Goal: Check status: Check status

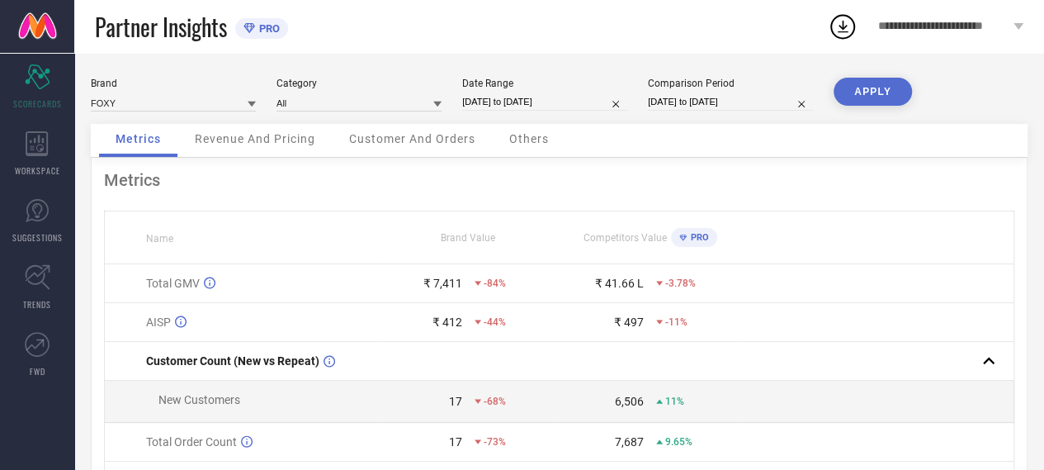
select select "3"
select select "2024"
select select "4"
select select "2024"
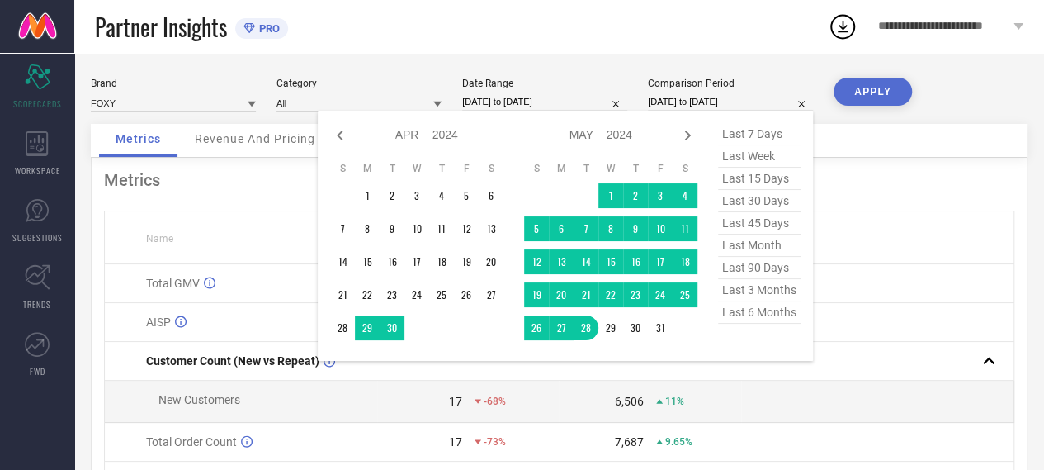
click at [698, 98] on input "[DATE] to [DATE]" at bounding box center [730, 101] width 165 height 17
click at [691, 136] on icon at bounding box center [687, 135] width 20 height 20
select select "4"
select select "2024"
select select "5"
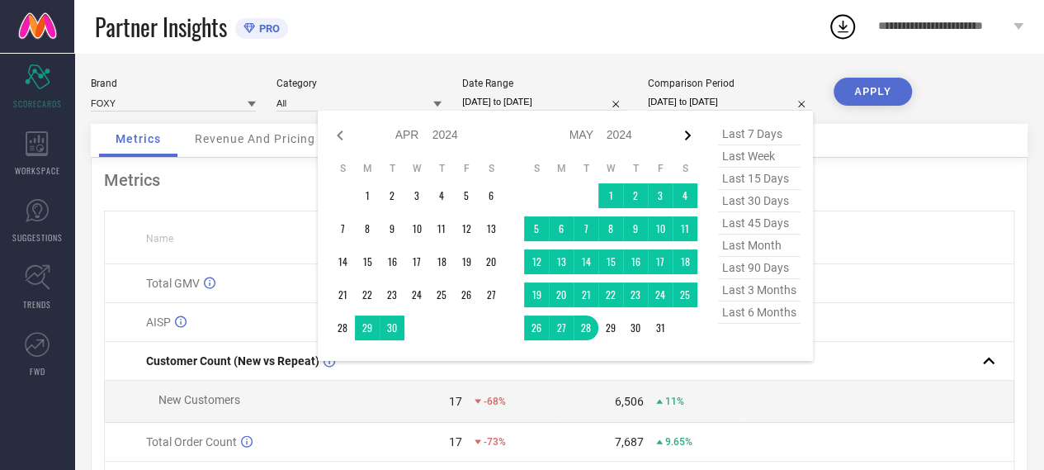
select select "2024"
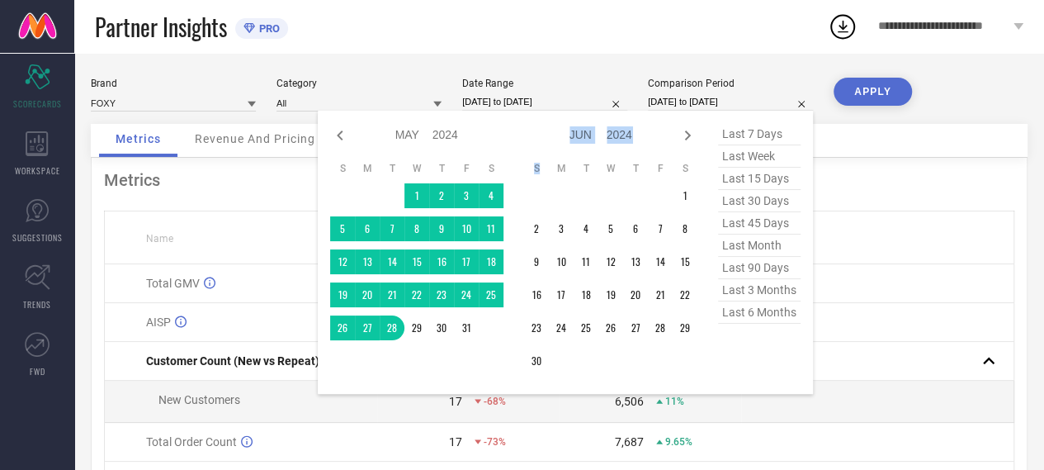
click at [691, 136] on icon at bounding box center [687, 135] width 20 height 20
select select "5"
select select "2024"
select select "6"
select select "2024"
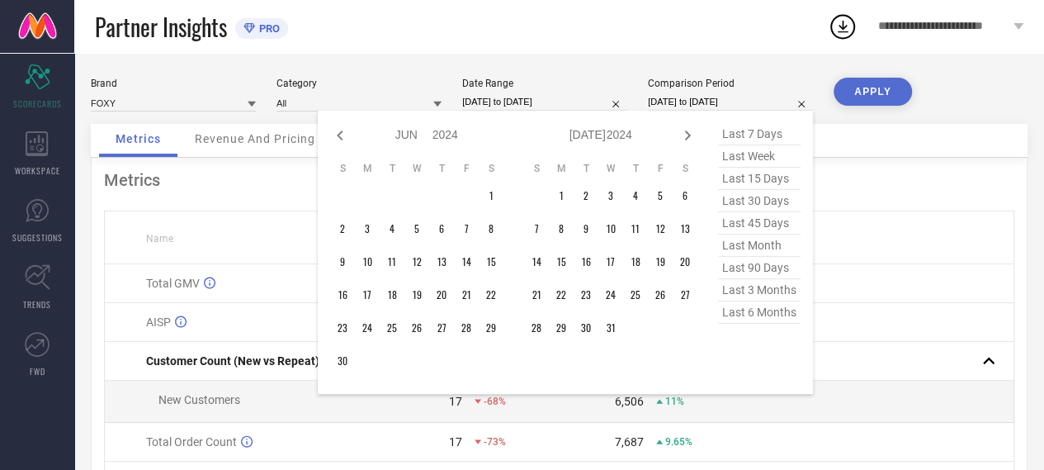
click at [691, 136] on icon at bounding box center [687, 135] width 20 height 20
select select "6"
select select "2024"
select select "7"
select select "2024"
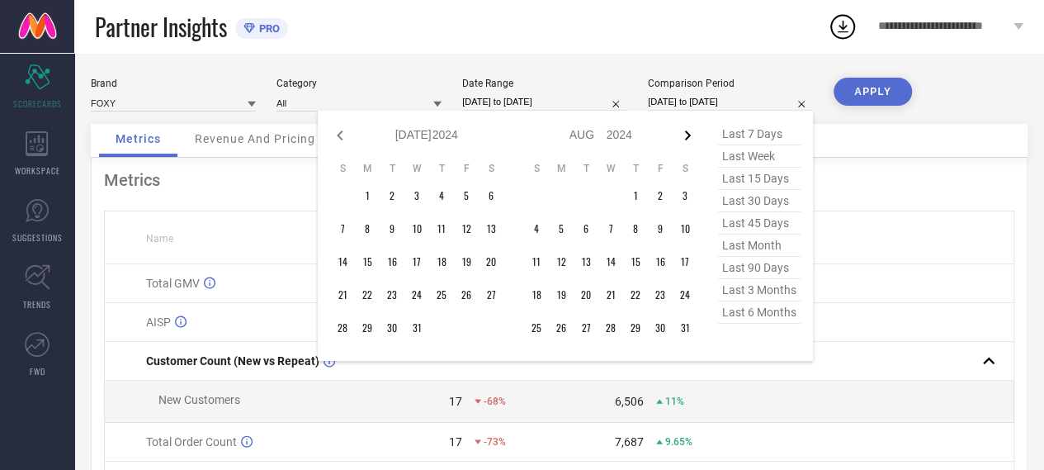
click at [687, 138] on icon at bounding box center [687, 135] width 20 height 20
select select "7"
select select "2024"
select select "8"
select select "2024"
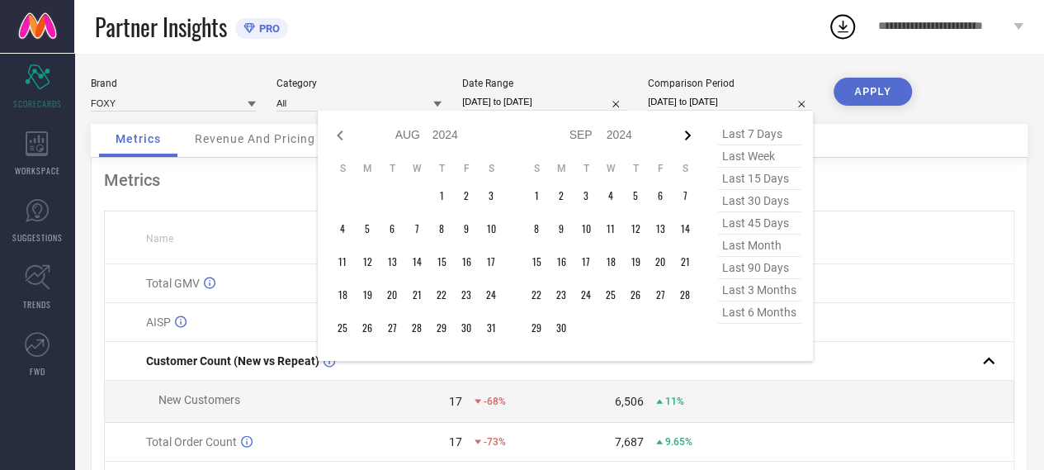
click at [687, 130] on icon at bounding box center [687, 135] width 20 height 20
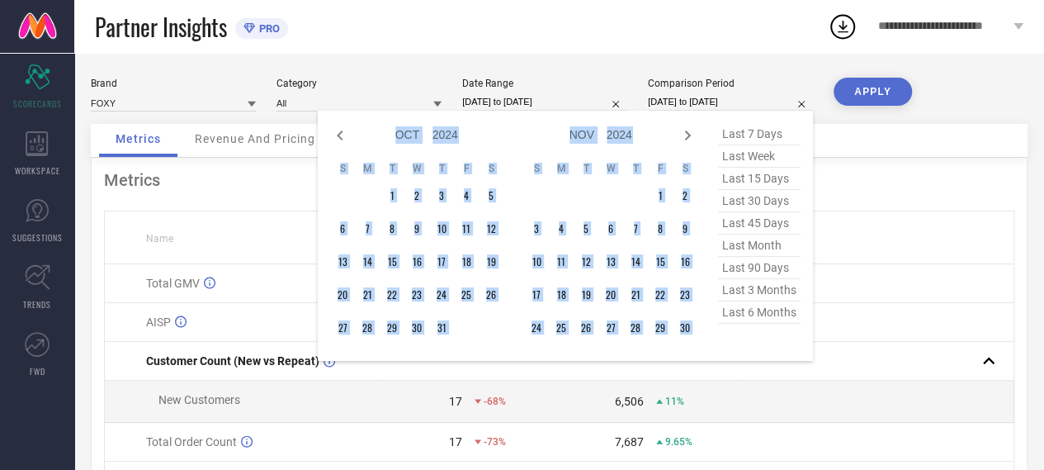
click at [687, 130] on icon at bounding box center [687, 135] width 20 height 20
select select "10"
select select "2024"
select select "11"
select select "2024"
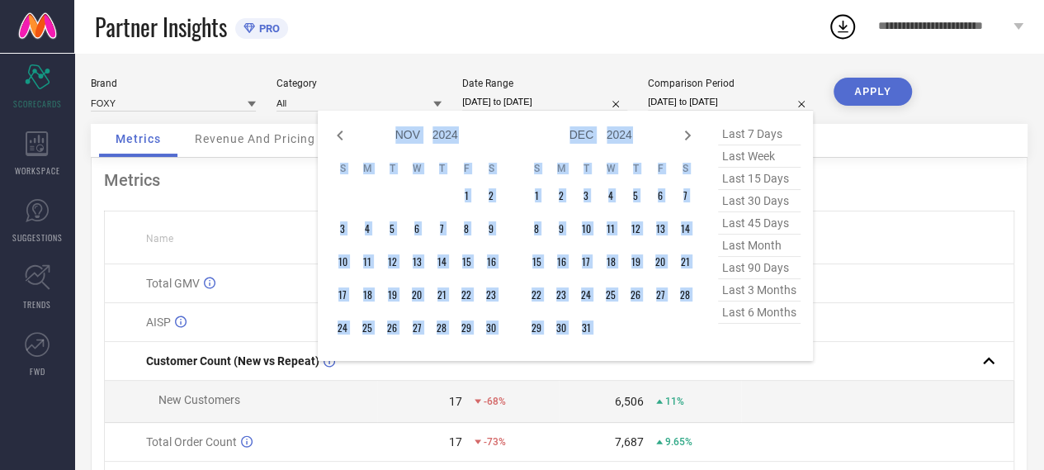
click at [687, 130] on icon at bounding box center [687, 135] width 20 height 20
select select "11"
select select "2024"
select select "2025"
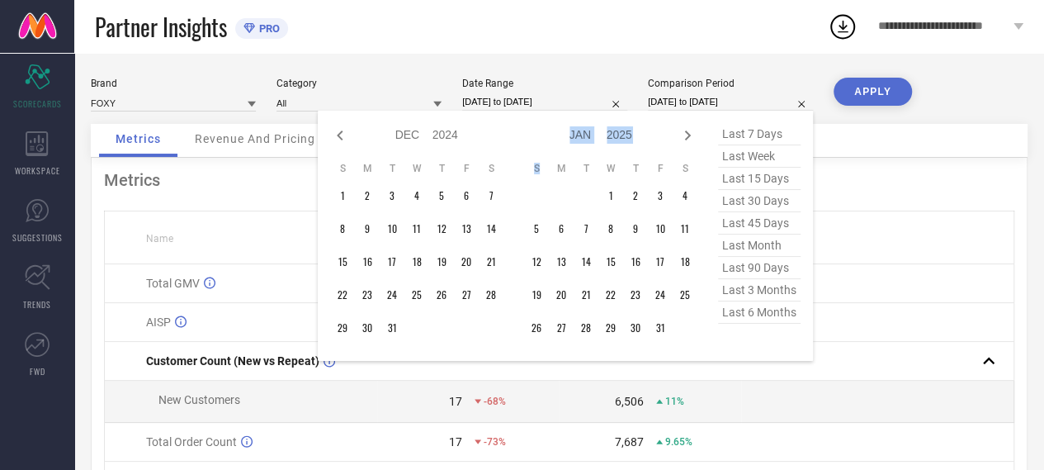
click at [687, 130] on icon at bounding box center [687, 135] width 20 height 20
select select "2025"
select select "1"
select select "2025"
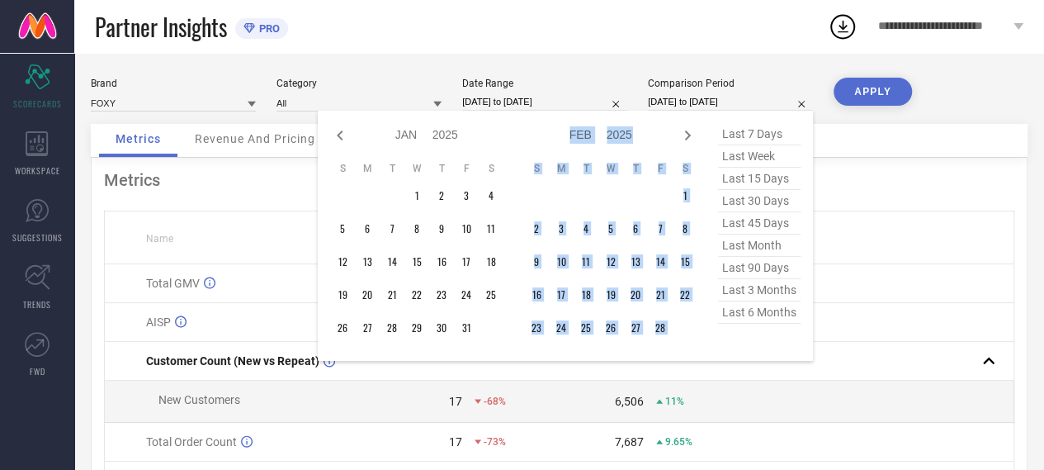
click at [687, 130] on icon at bounding box center [687, 135] width 20 height 20
select select "1"
select select "2025"
select select "2"
select select "2025"
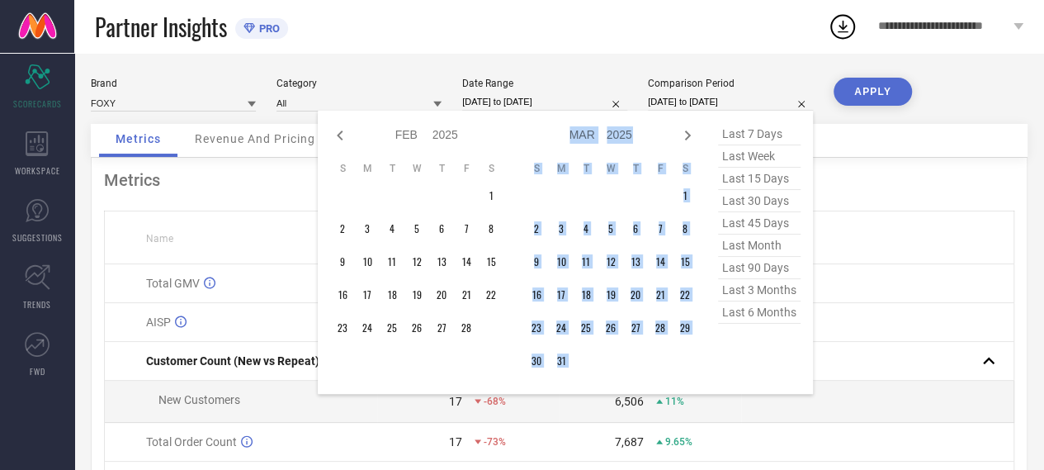
click at [687, 130] on icon at bounding box center [687, 135] width 20 height 20
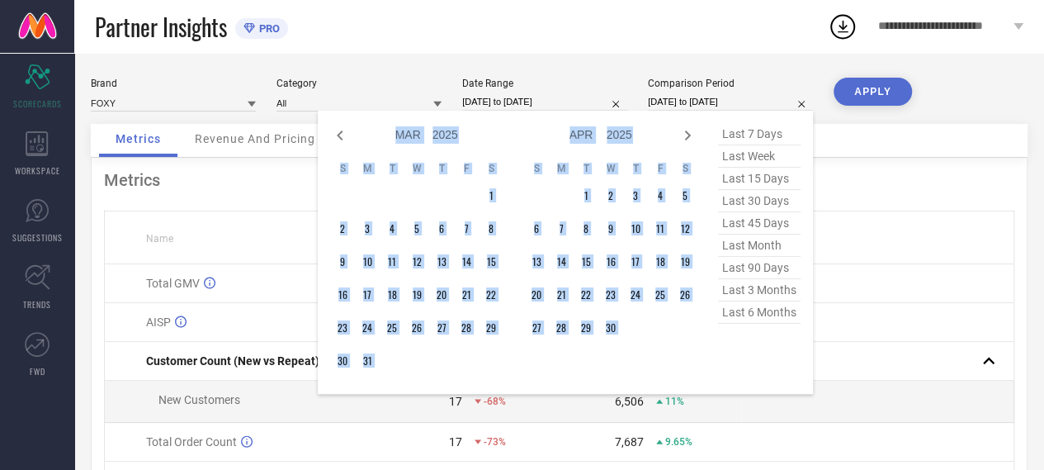
click at [687, 130] on icon at bounding box center [687, 135] width 20 height 20
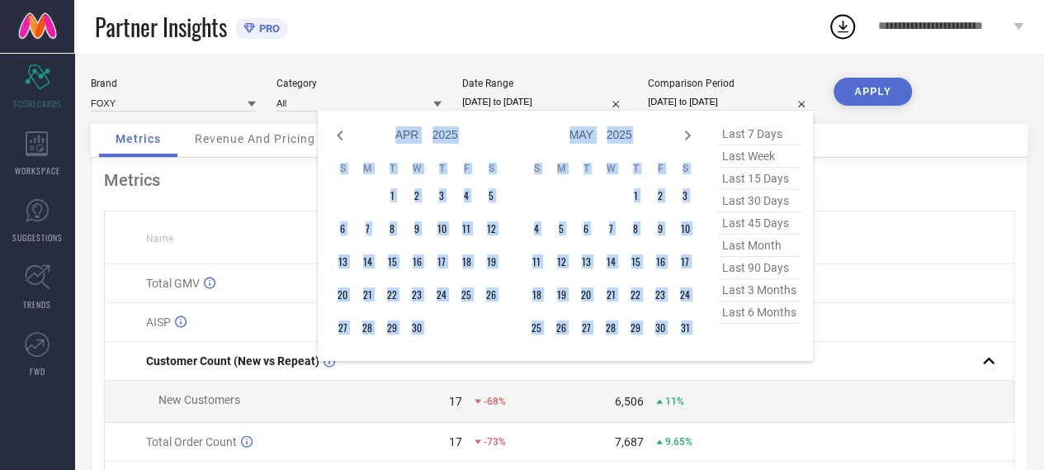
click at [687, 130] on icon at bounding box center [687, 135] width 20 height 20
select select "4"
select select "2025"
select select "5"
select select "2025"
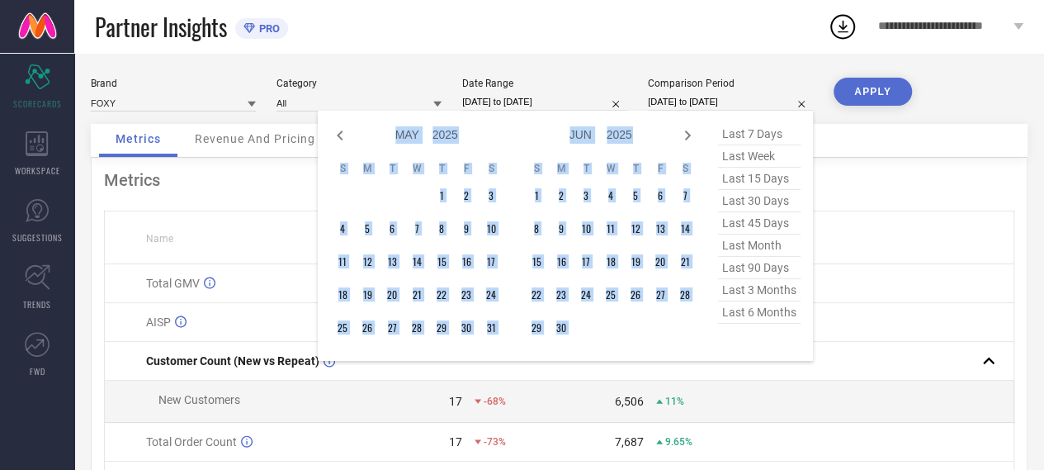
click at [687, 130] on icon at bounding box center [687, 135] width 20 height 20
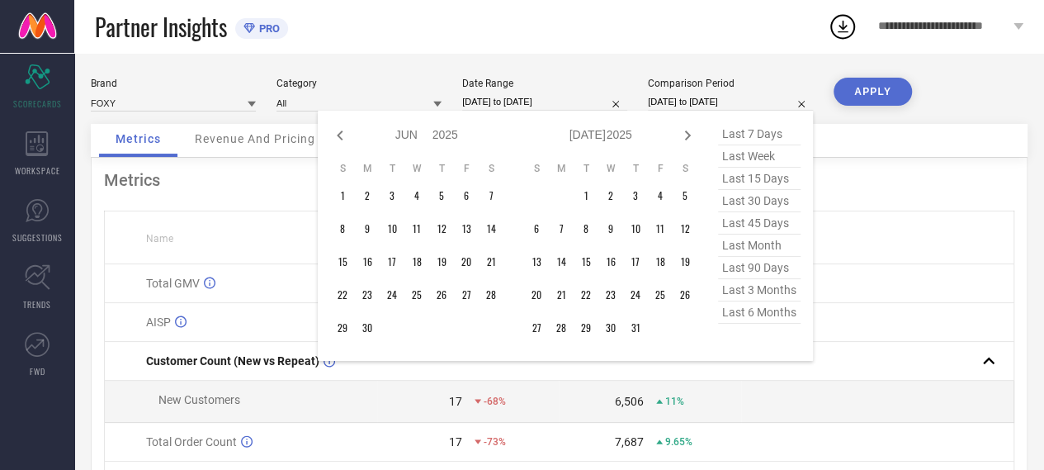
click at [687, 130] on icon at bounding box center [687, 135] width 20 height 20
select select "6"
select select "2025"
select select "7"
select select "2025"
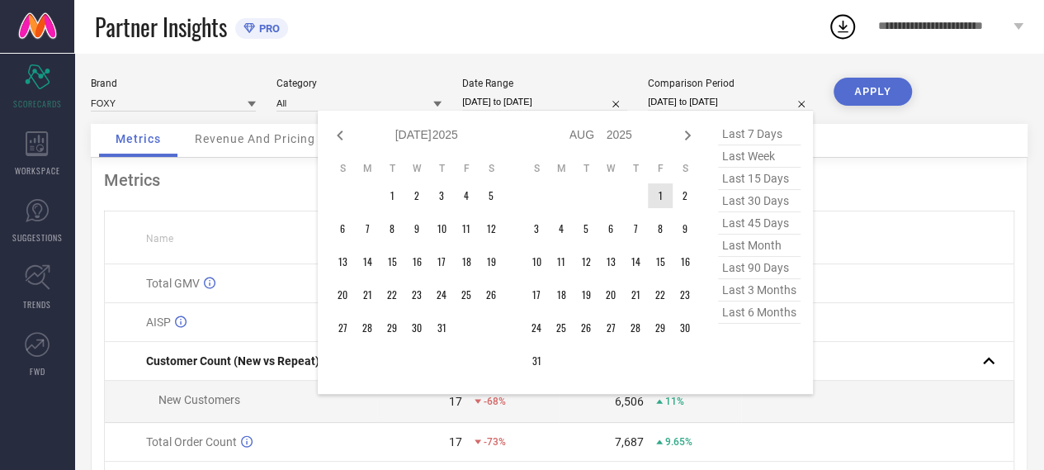
type input "After [DATE]"
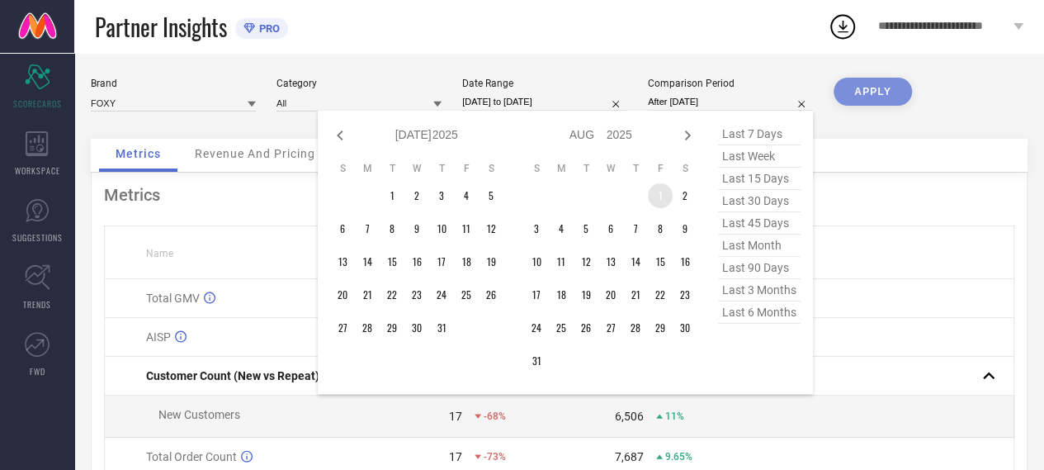
click at [657, 190] on td "1" at bounding box center [660, 195] width 25 height 25
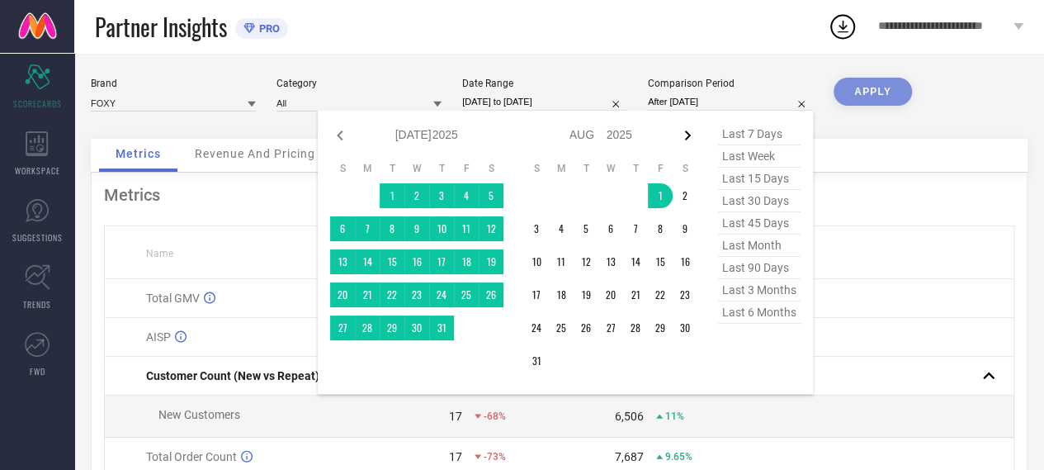
click at [692, 135] on icon at bounding box center [687, 135] width 20 height 20
select select "7"
select select "2025"
select select "8"
select select "2025"
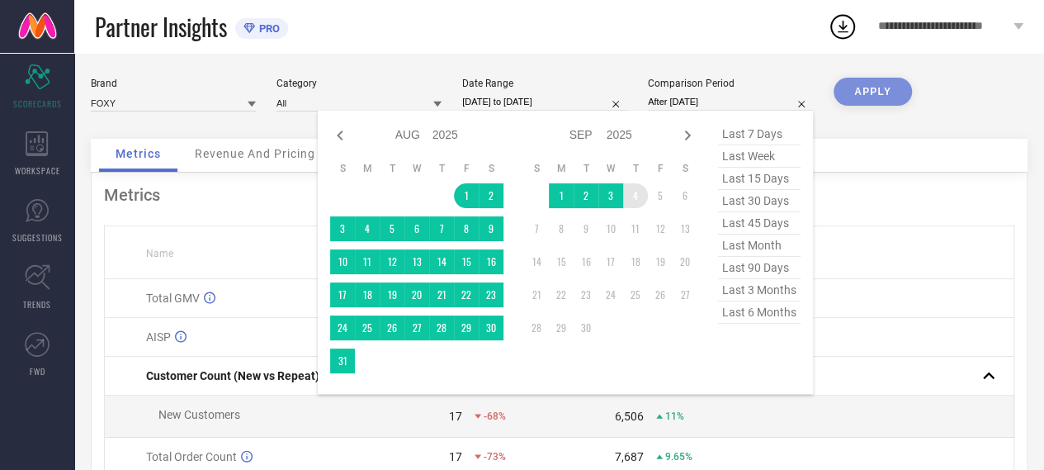
type input "[DATE] to [DATE]"
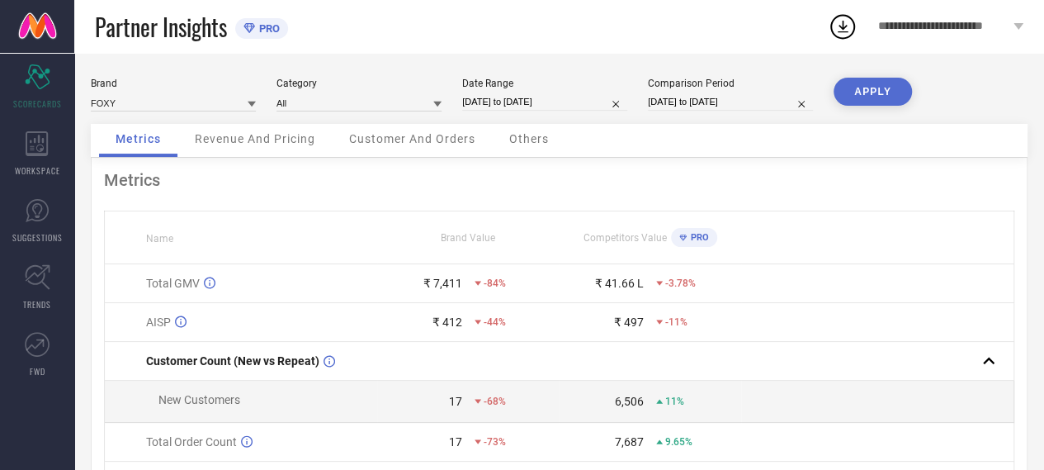
click at [895, 84] on button "APPLY" at bounding box center [872, 92] width 78 height 28
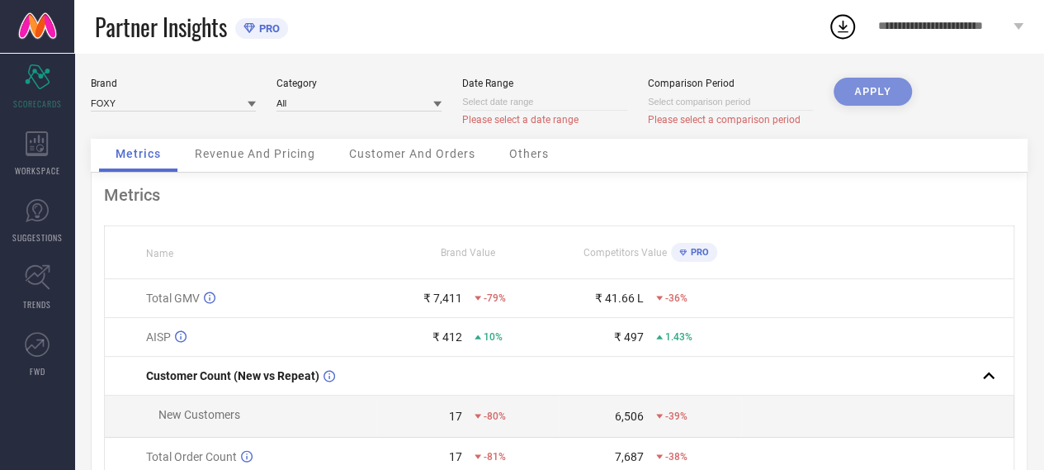
select select "8"
select select "2025"
select select "9"
select select "2025"
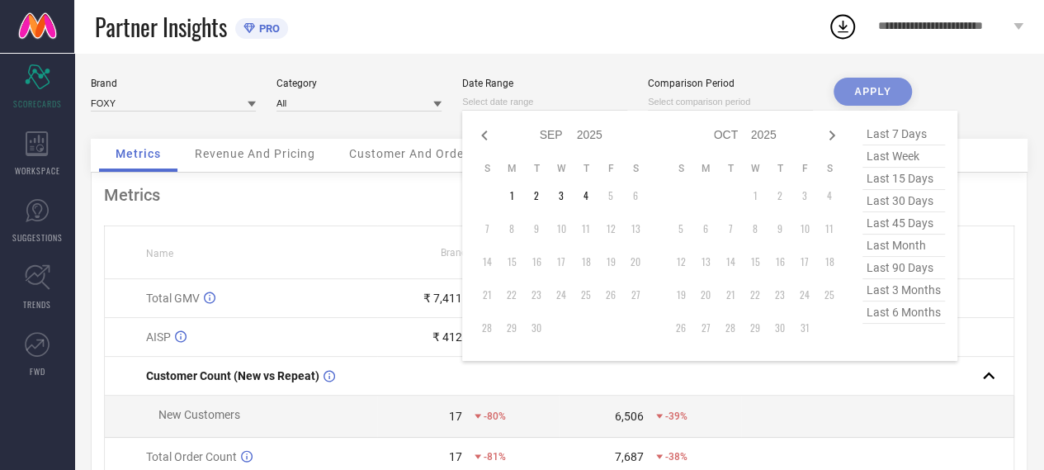
click at [572, 100] on input at bounding box center [544, 101] width 165 height 17
click at [484, 142] on icon at bounding box center [484, 135] width 20 height 20
select select "7"
select select "2025"
select select "8"
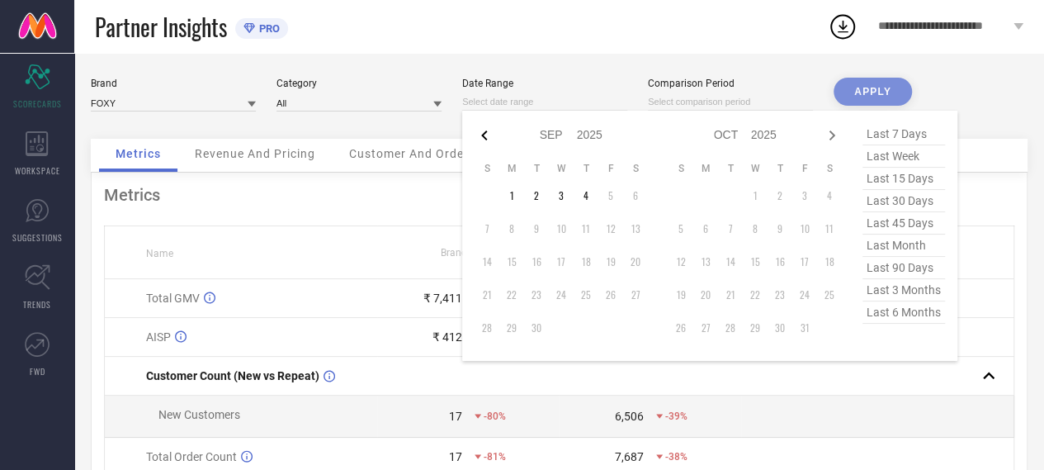
select select "2025"
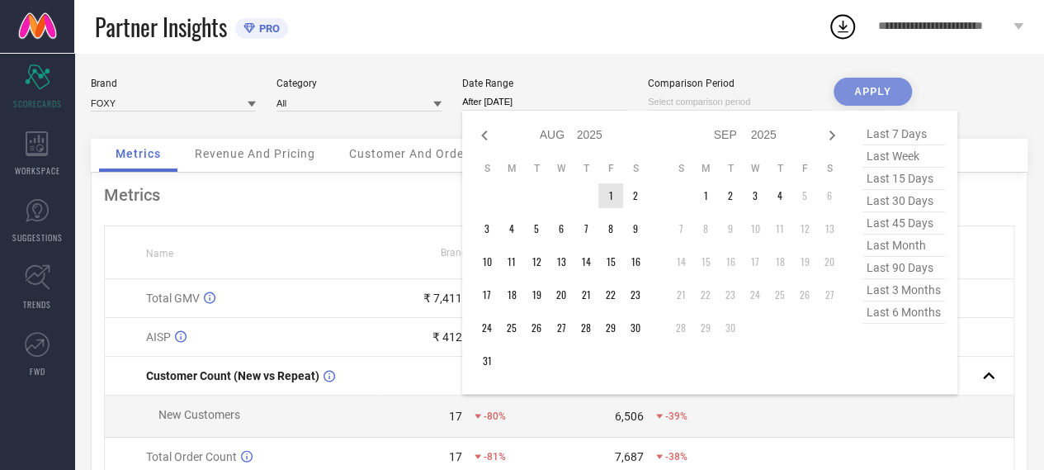
click at [617, 192] on td "1" at bounding box center [610, 195] width 25 height 25
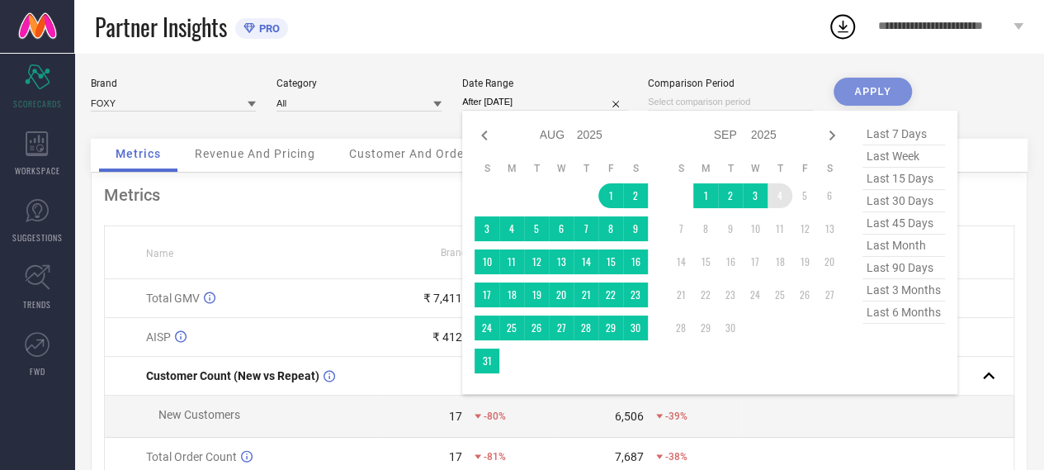
type input "[DATE] to [DATE]"
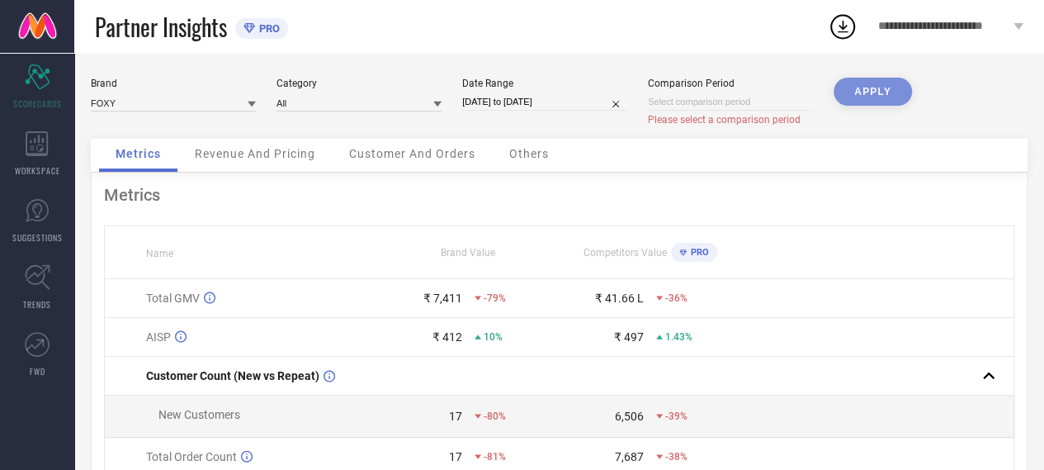
select select "8"
select select "2025"
select select "9"
select select "2025"
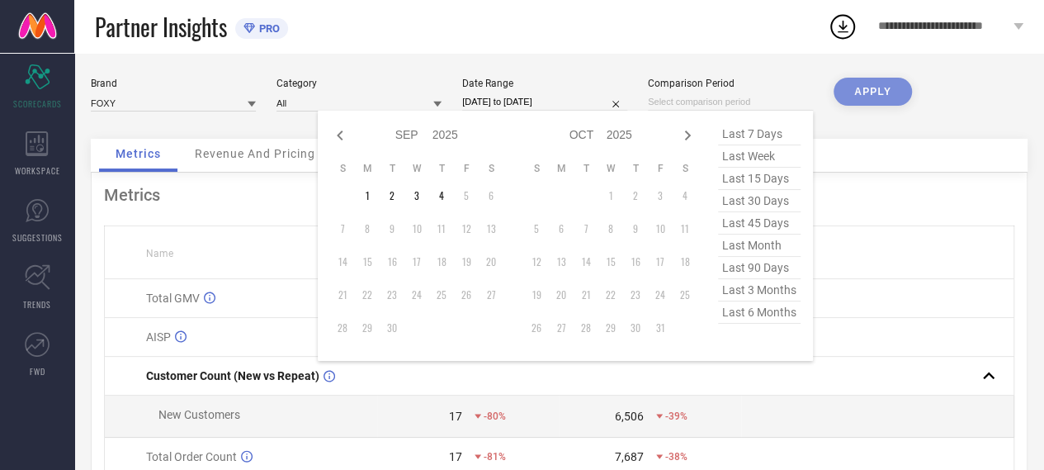
click at [730, 106] on input at bounding box center [730, 101] width 165 height 17
click at [342, 139] on icon at bounding box center [340, 135] width 6 height 10
select select "5"
select select "2025"
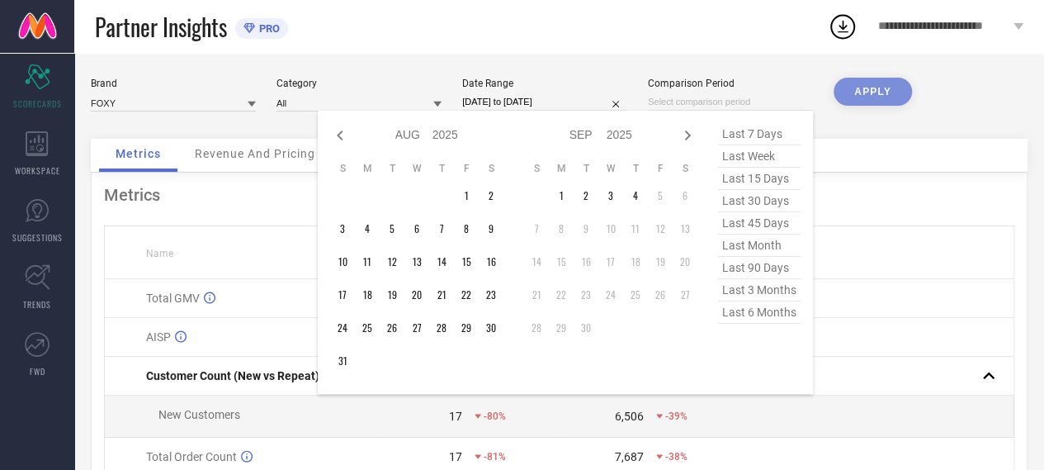
select select "6"
select select "2025"
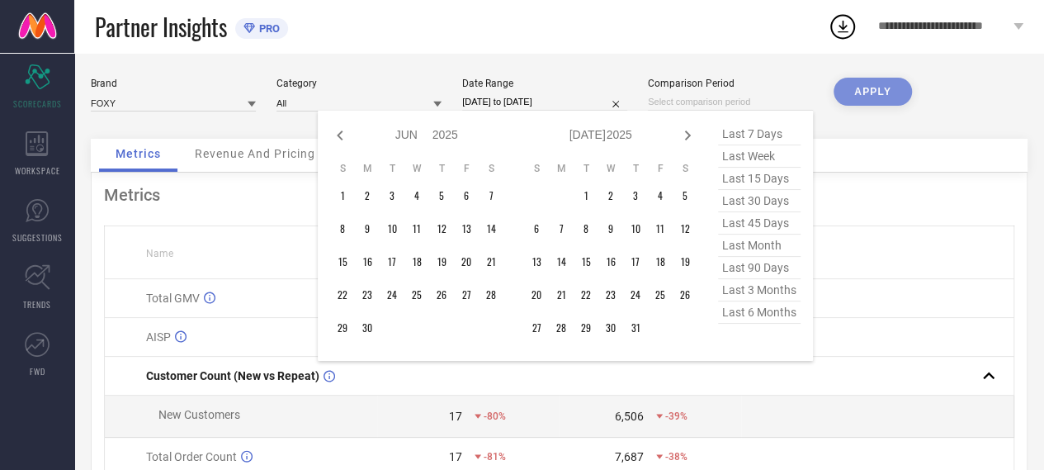
click at [342, 139] on icon at bounding box center [340, 135] width 6 height 10
select select "4"
select select "2025"
select select "5"
select select "2025"
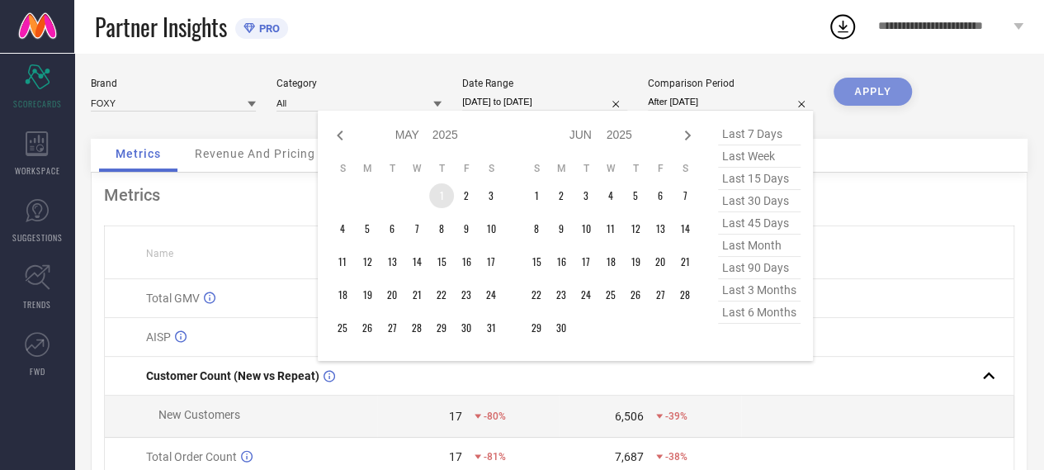
click at [445, 196] on td "1" at bounding box center [441, 195] width 25 height 25
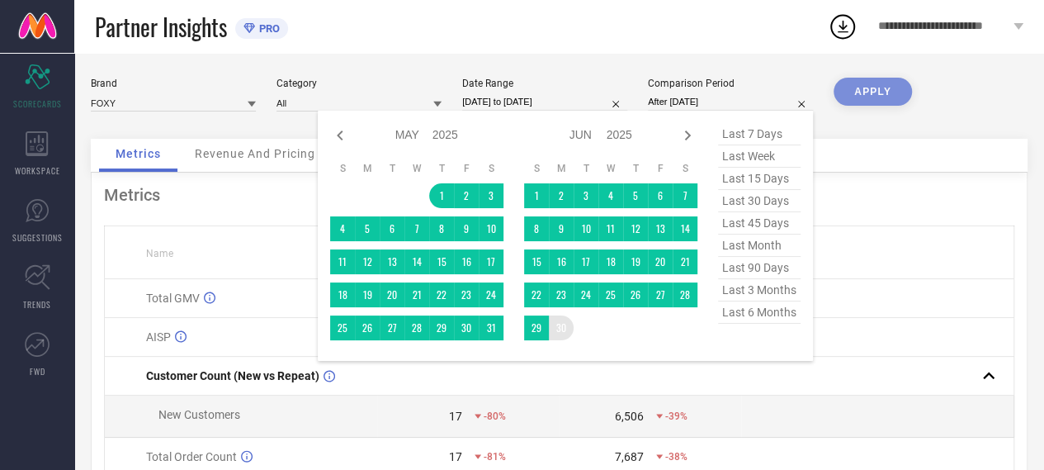
type input "[DATE] to [DATE]"
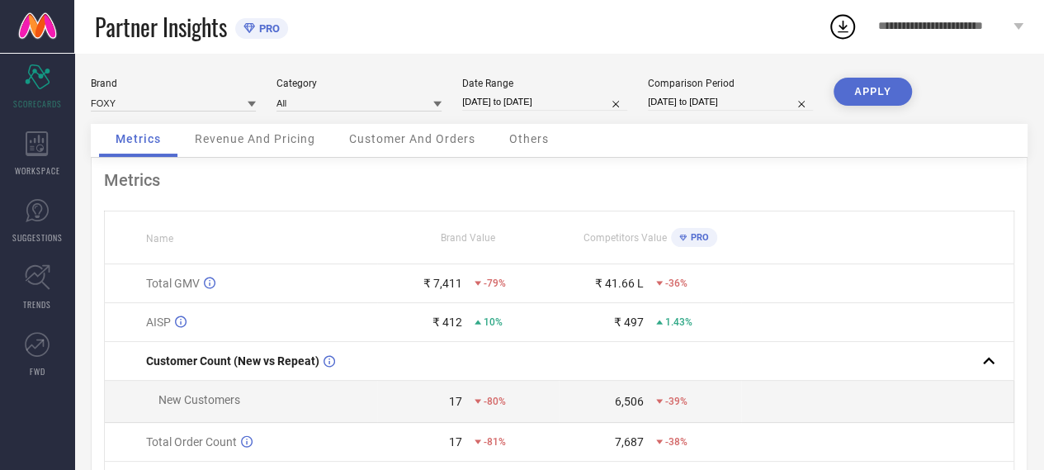
click at [884, 88] on button "APPLY" at bounding box center [872, 92] width 78 height 28
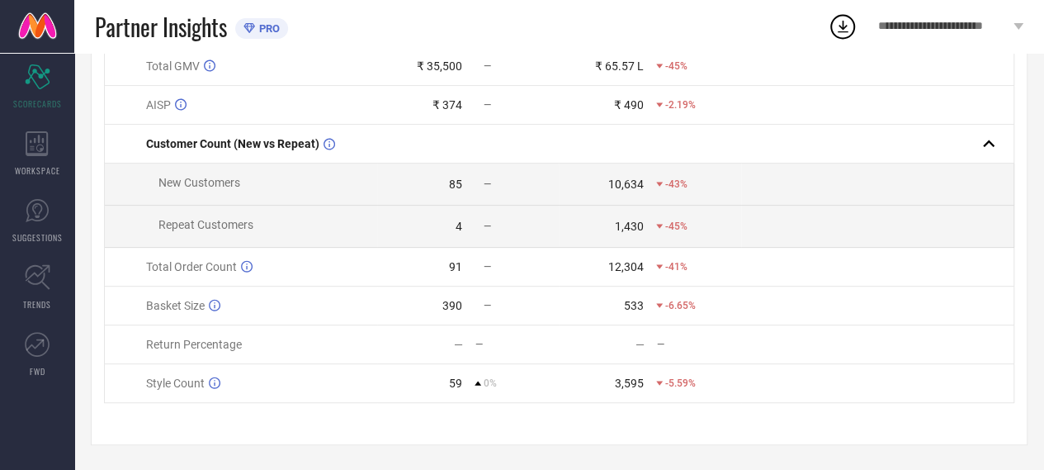
scroll to position [19, 0]
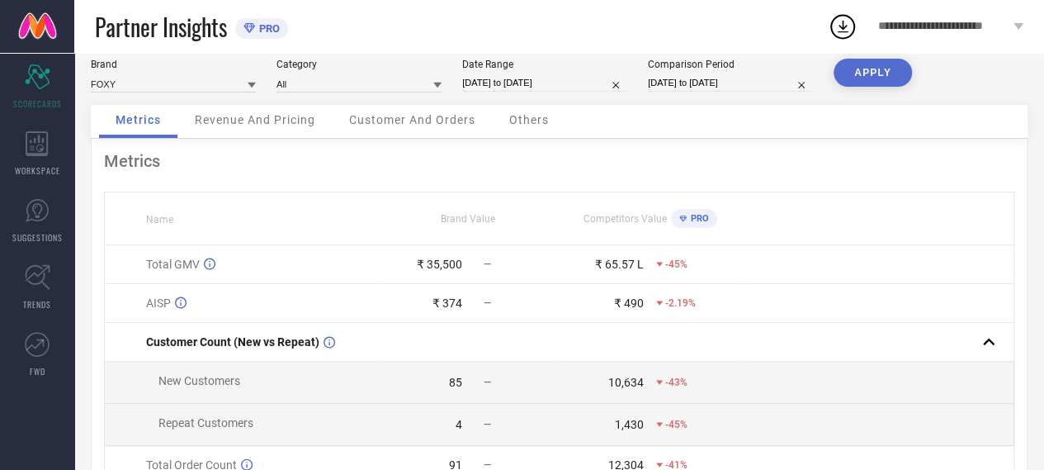
click at [305, 125] on span "Revenue And Pricing" at bounding box center [255, 119] width 120 height 13
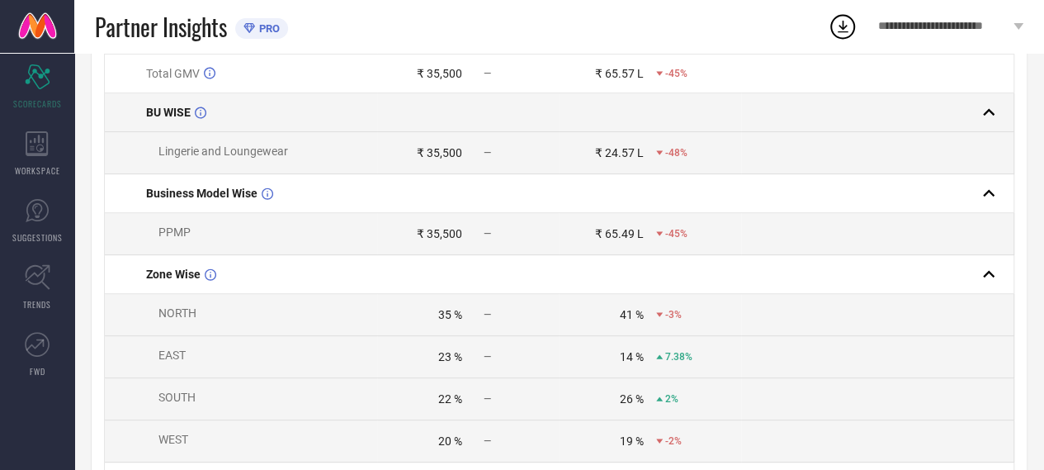
scroll to position [0, 0]
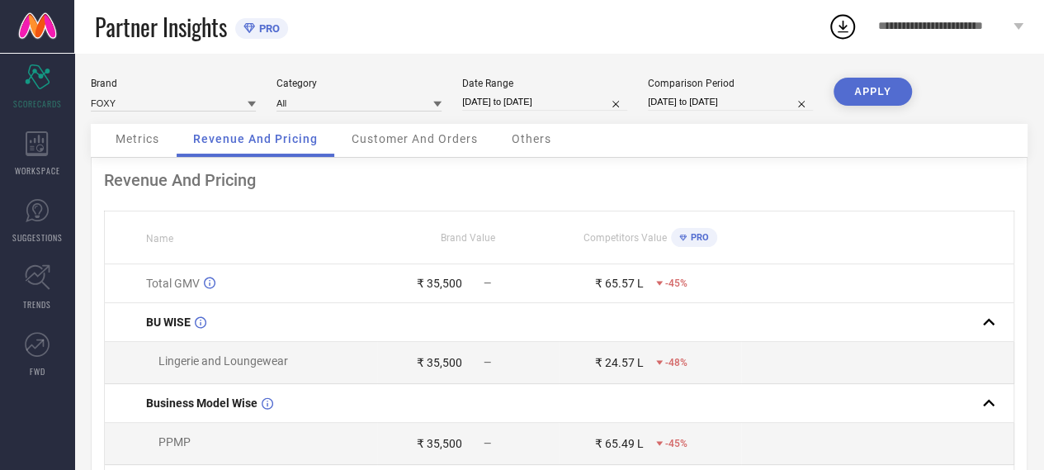
click at [409, 135] on span "Customer And Orders" at bounding box center [415, 138] width 126 height 13
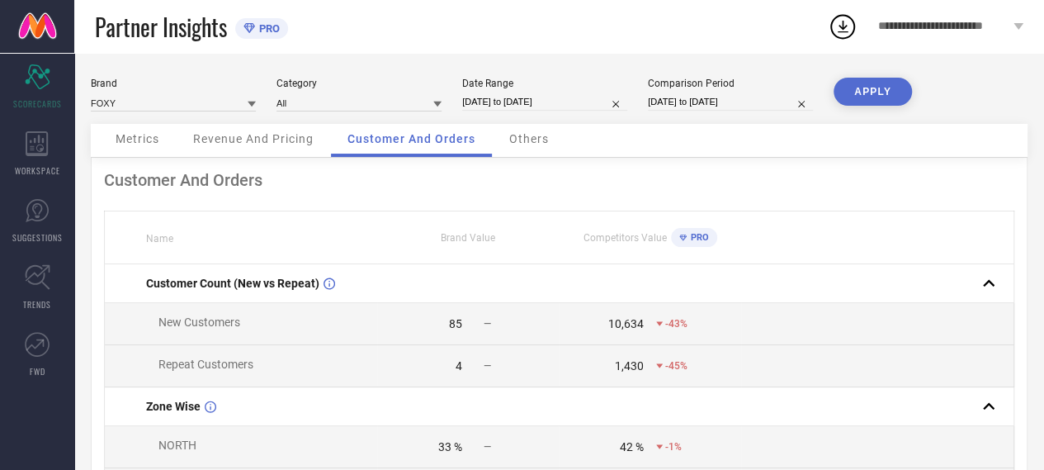
click at [532, 137] on span "Others" at bounding box center [529, 138] width 40 height 13
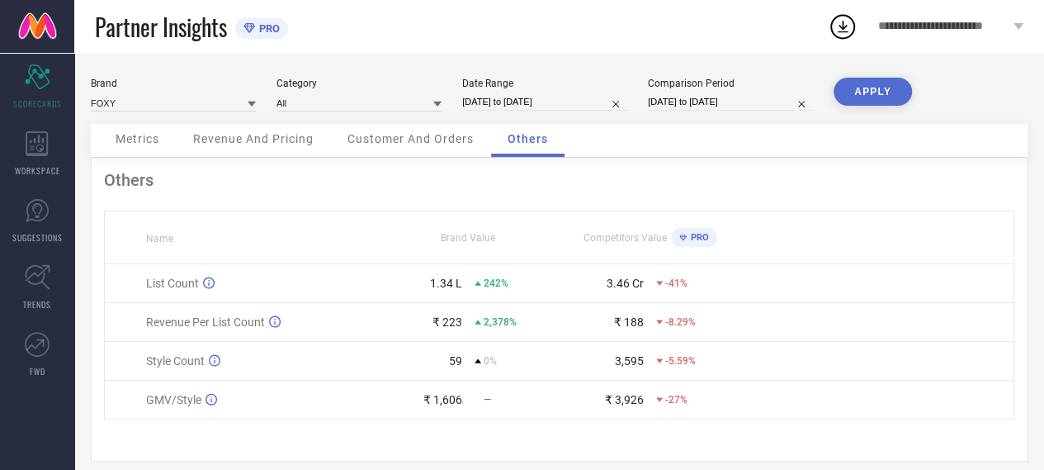
scroll to position [18, 0]
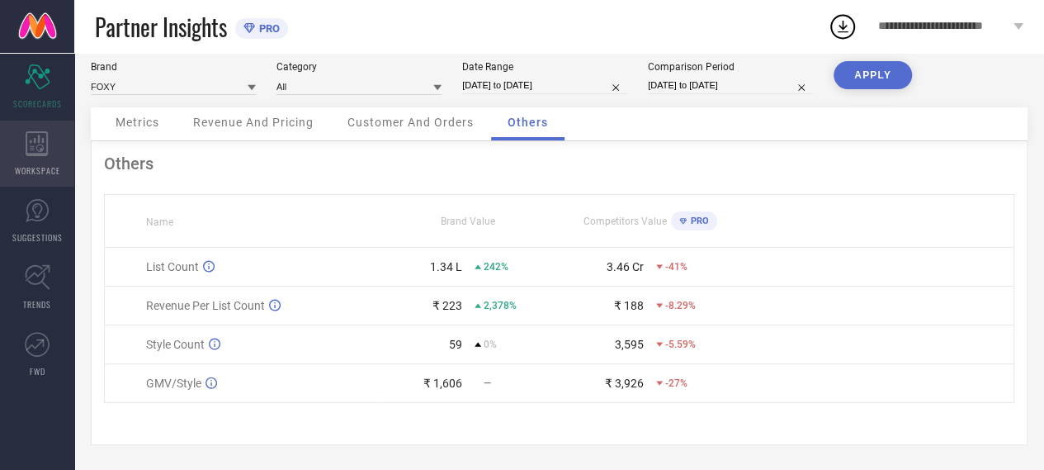
click at [58, 176] on div "WORKSPACE" at bounding box center [37, 153] width 74 height 66
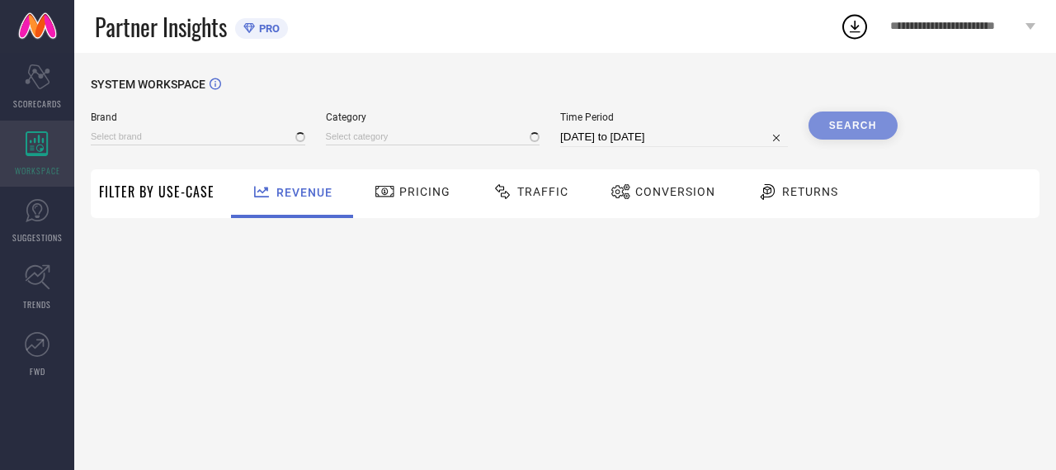
type input "FOXY"
type input "All"
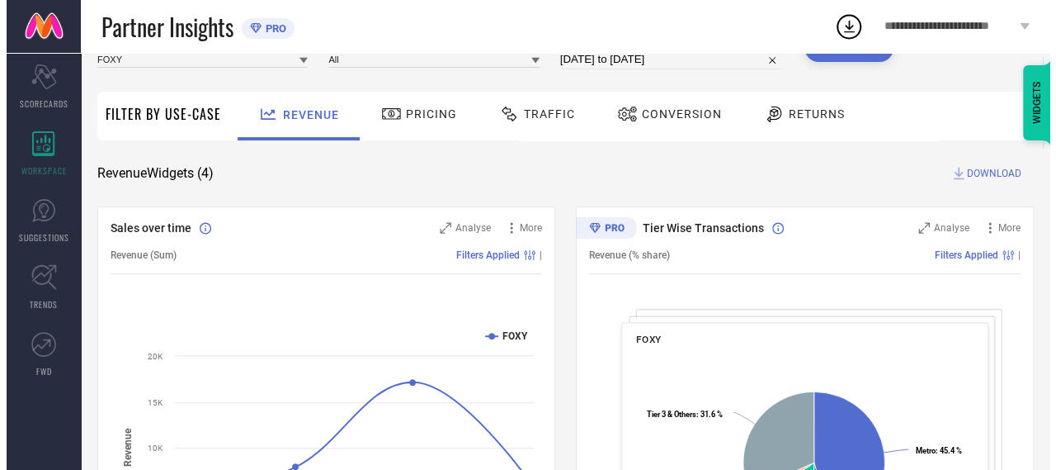
scroll to position [74, 0]
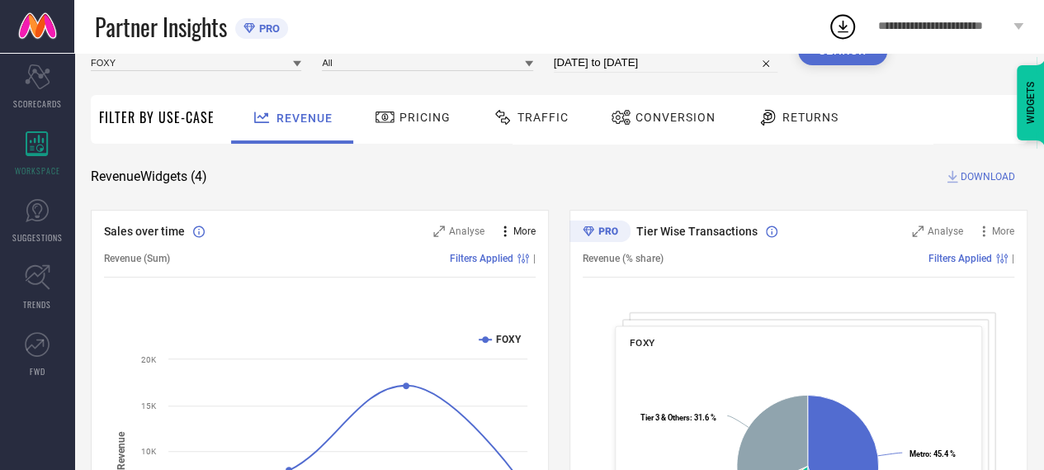
click at [511, 232] on icon at bounding box center [505, 231] width 17 height 17
click at [444, 232] on icon at bounding box center [439, 231] width 12 height 12
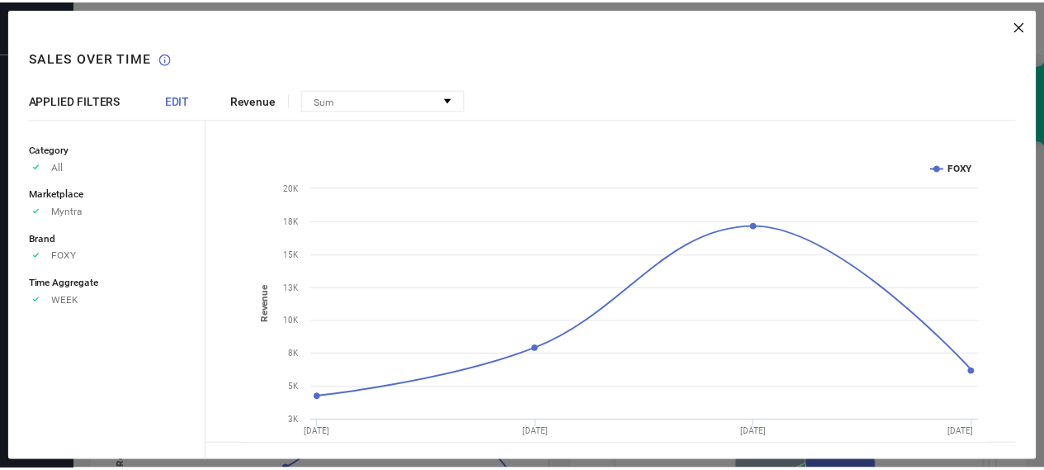
scroll to position [50, 0]
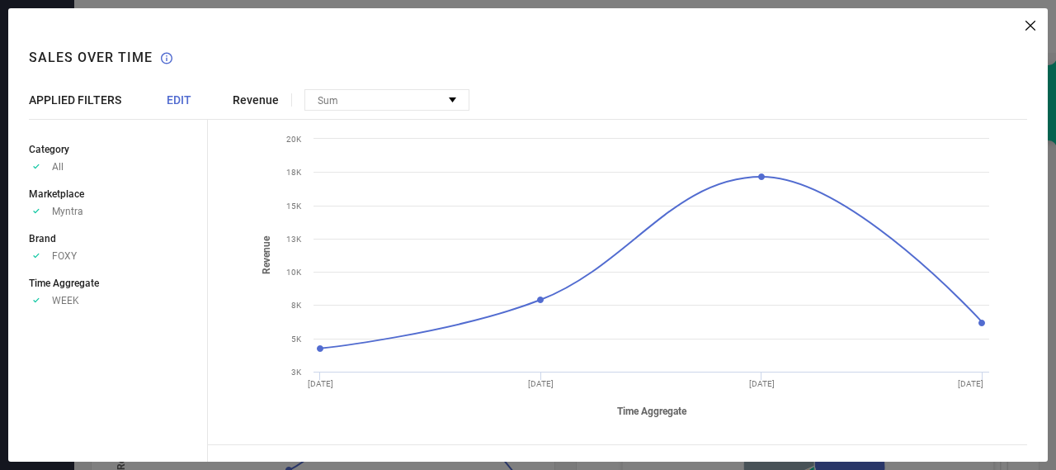
click at [1031, 29] on icon at bounding box center [1031, 26] width 10 height 10
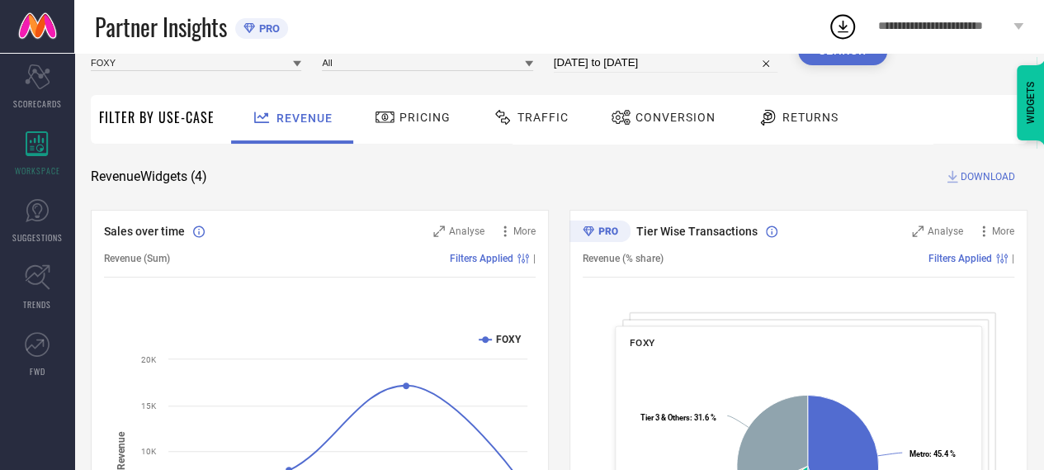
click at [399, 121] on span "Pricing" at bounding box center [424, 117] width 51 height 13
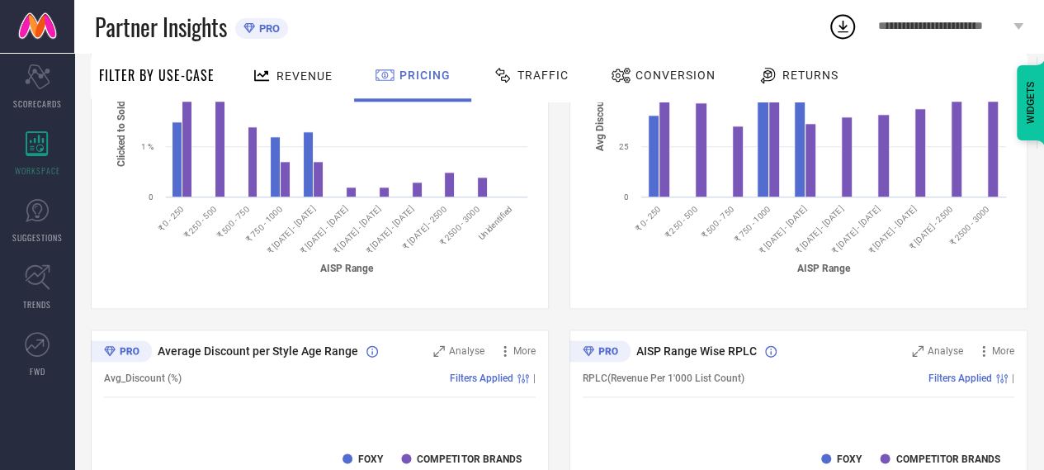
scroll to position [820, 0]
click at [533, 75] on span "Traffic" at bounding box center [542, 74] width 51 height 13
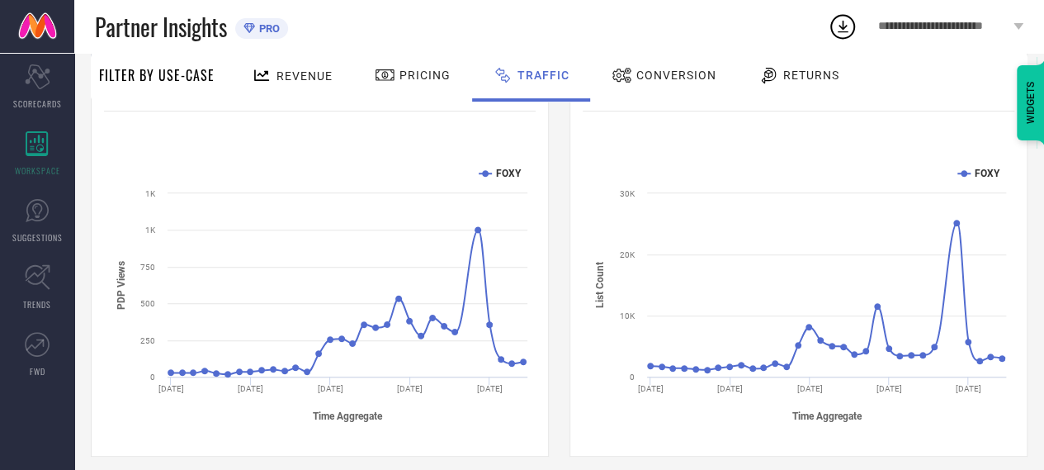
scroll to position [252, 0]
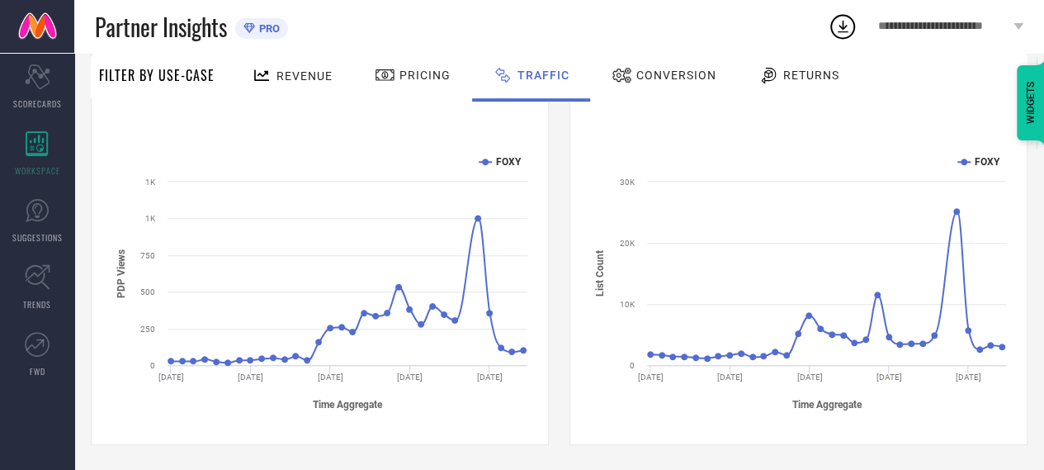
click at [673, 70] on span "Conversion" at bounding box center [676, 74] width 80 height 13
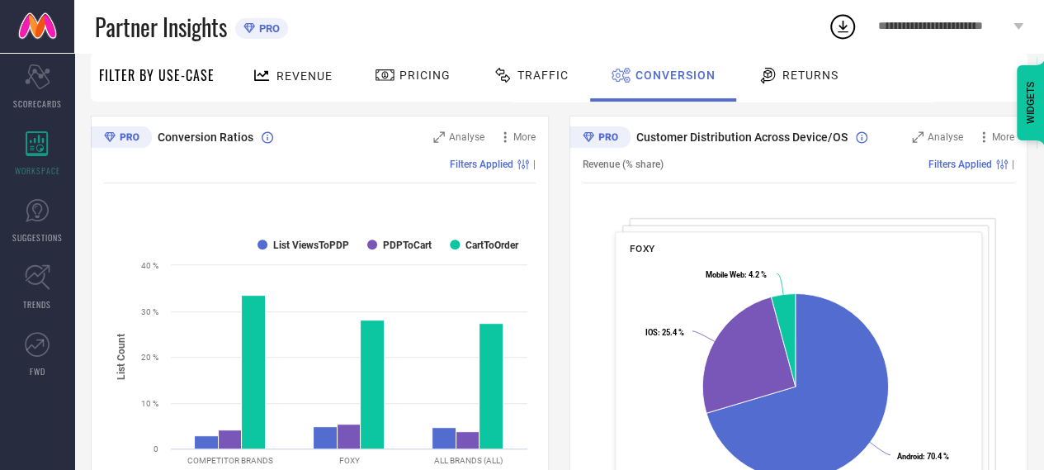
scroll to position [0, 0]
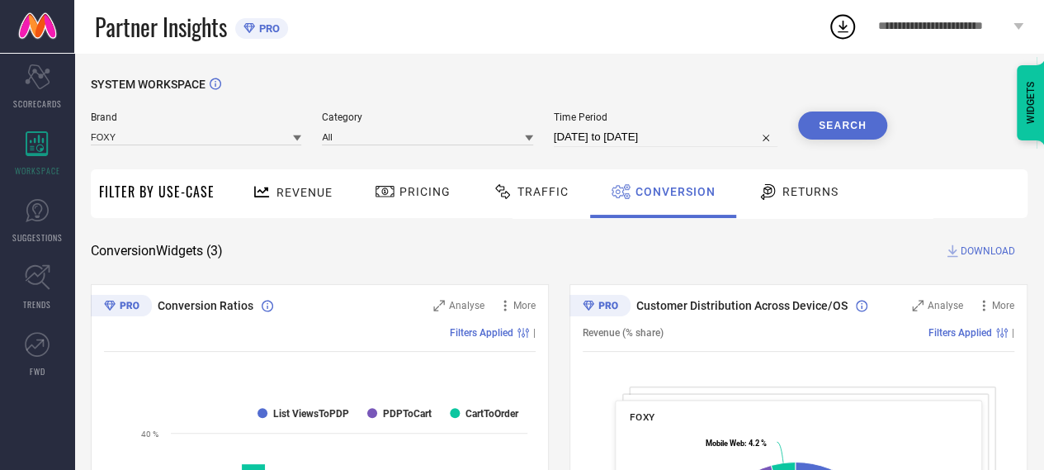
click at [814, 181] on div "Returns" at bounding box center [797, 191] width 89 height 28
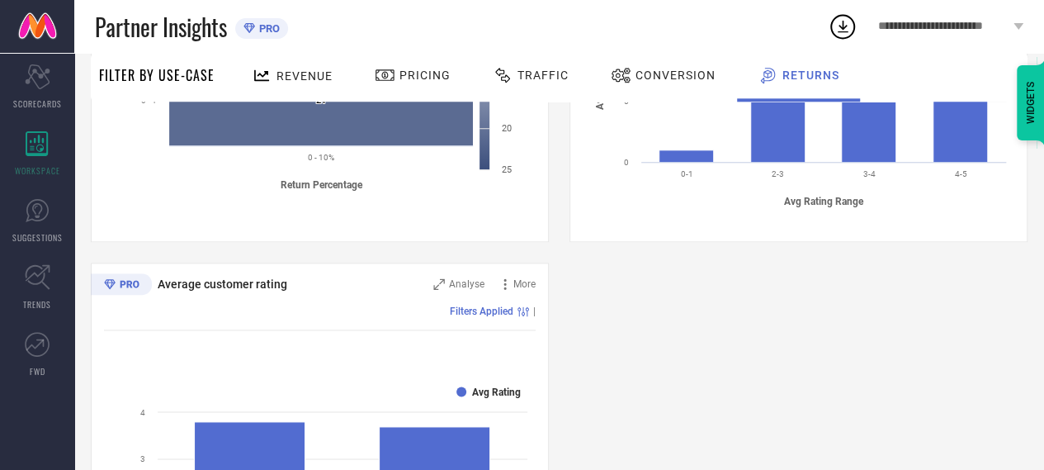
scroll to position [1118, 0]
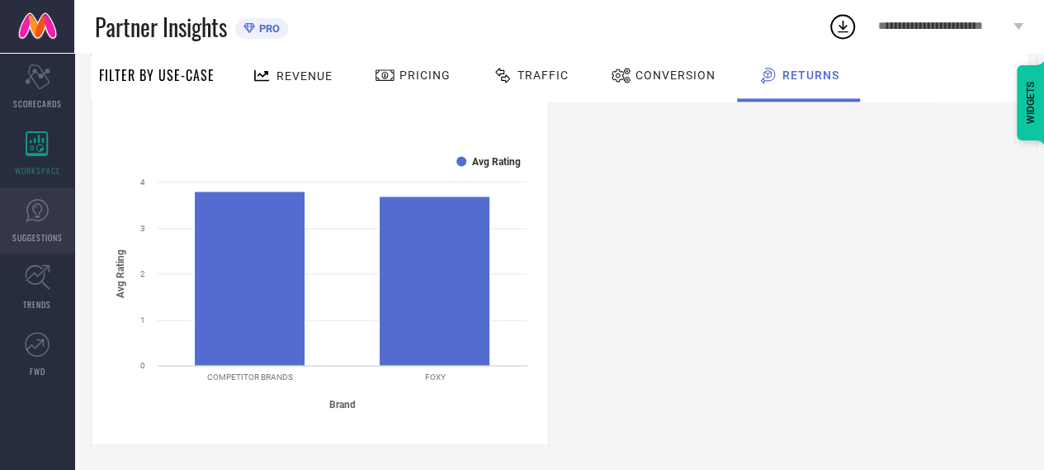
click at [41, 216] on icon at bounding box center [37, 210] width 25 height 25
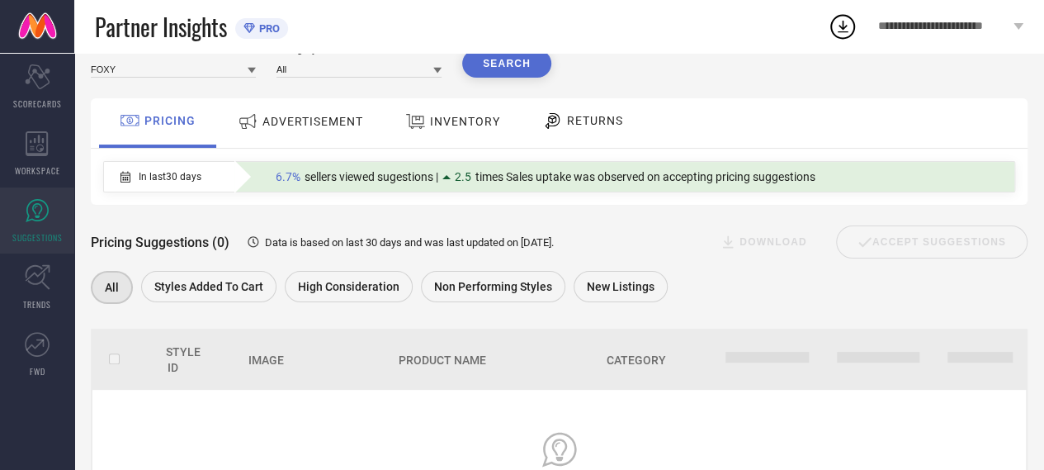
scroll to position [67, 0]
click at [295, 129] on span "ADVERTISEMENT" at bounding box center [312, 122] width 101 height 13
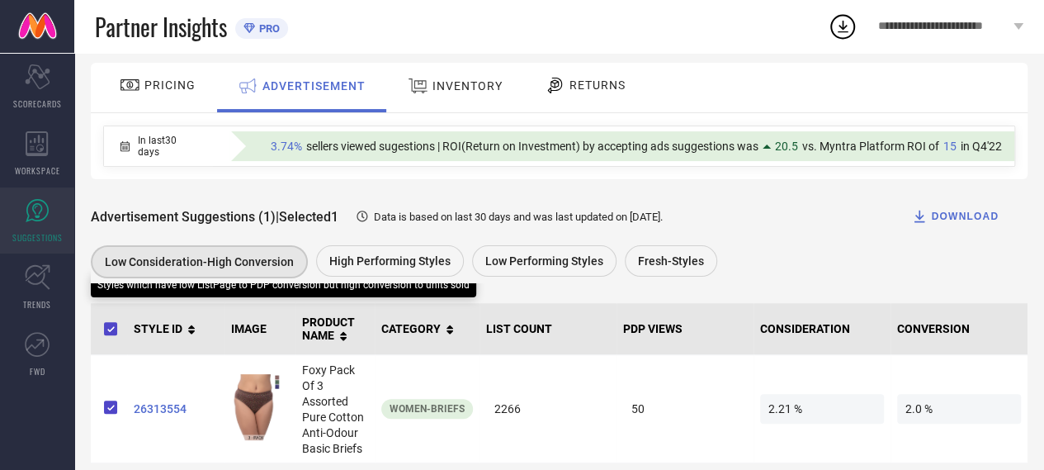
scroll to position [124, 0]
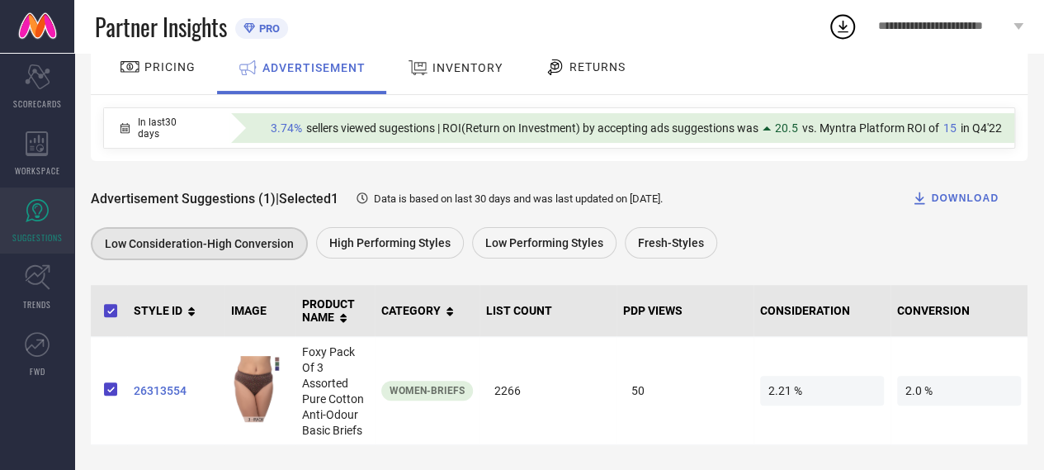
click at [446, 83] on div "INVENTORY" at bounding box center [455, 70] width 136 height 50
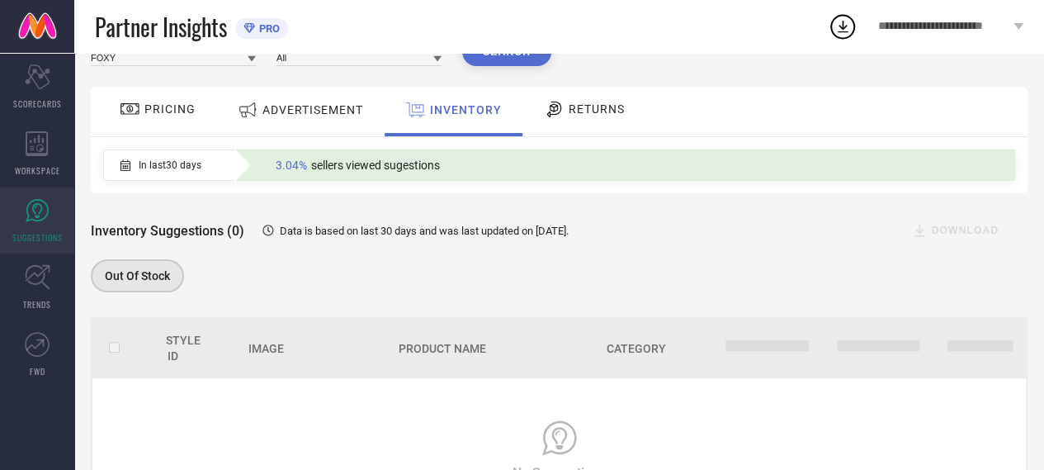
scroll to position [77, 0]
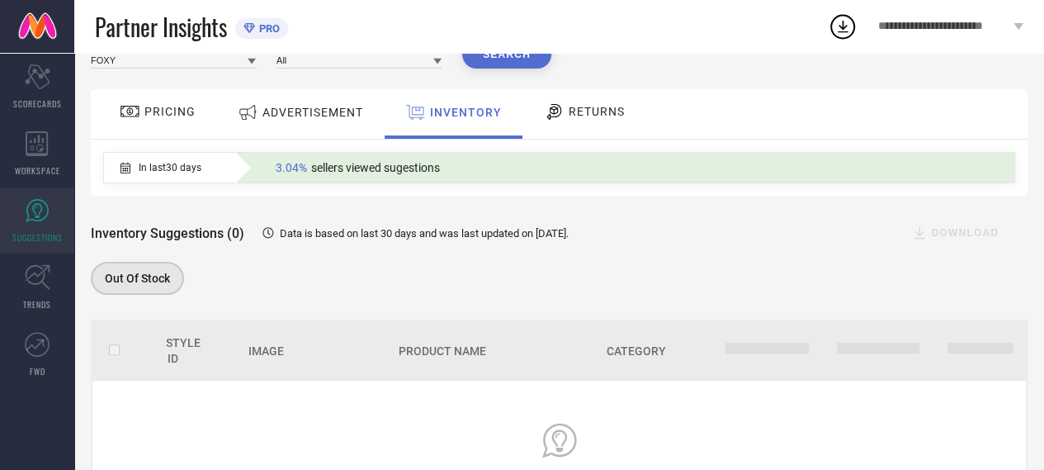
click at [588, 116] on span "RETURNS" at bounding box center [597, 111] width 56 height 13
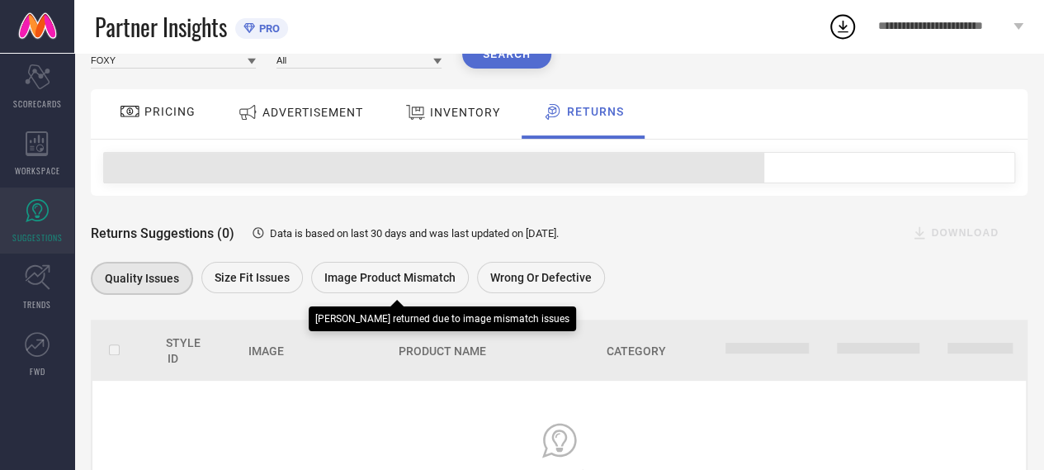
scroll to position [194, 0]
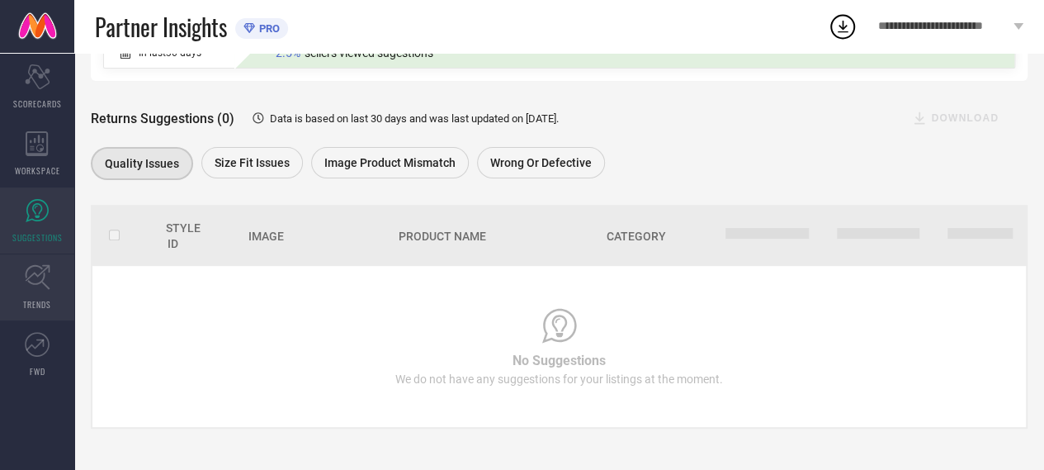
click at [50, 278] on icon at bounding box center [38, 277] width 26 height 26
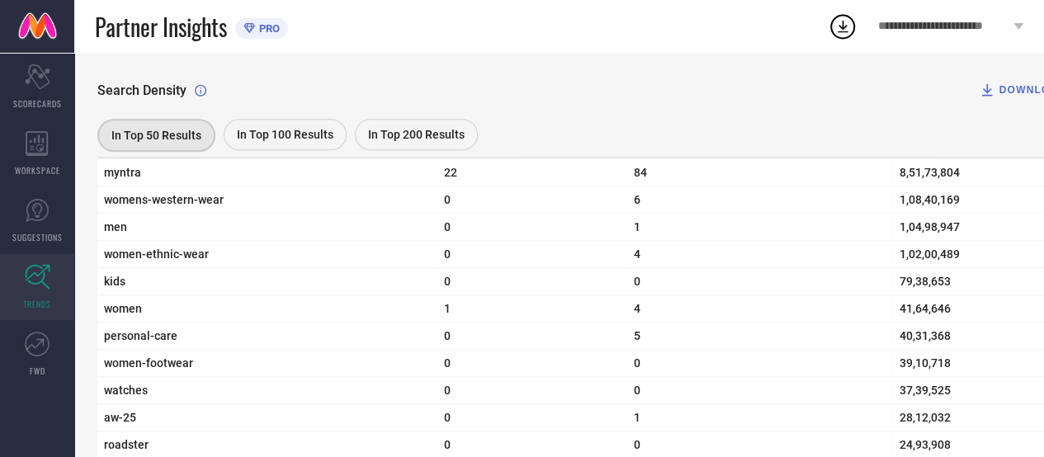
scroll to position [602, 0]
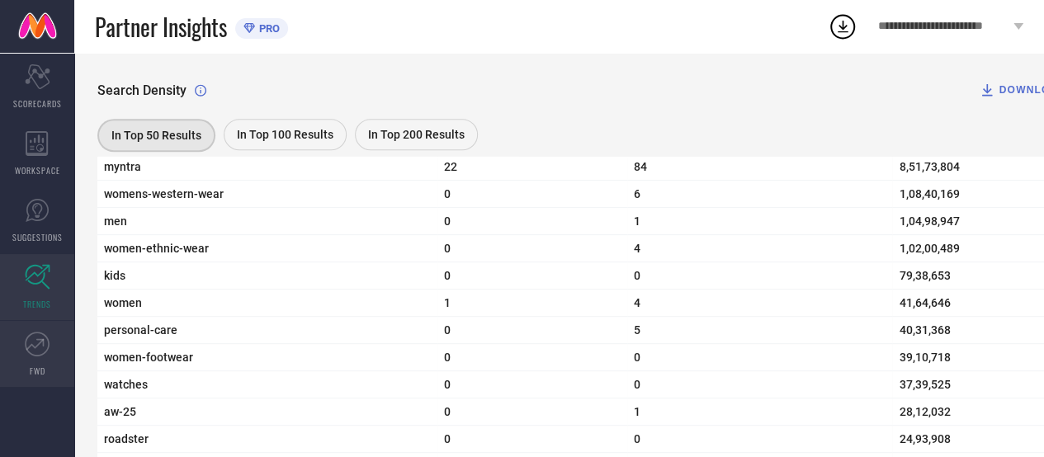
click at [33, 344] on icon at bounding box center [37, 344] width 25 height 25
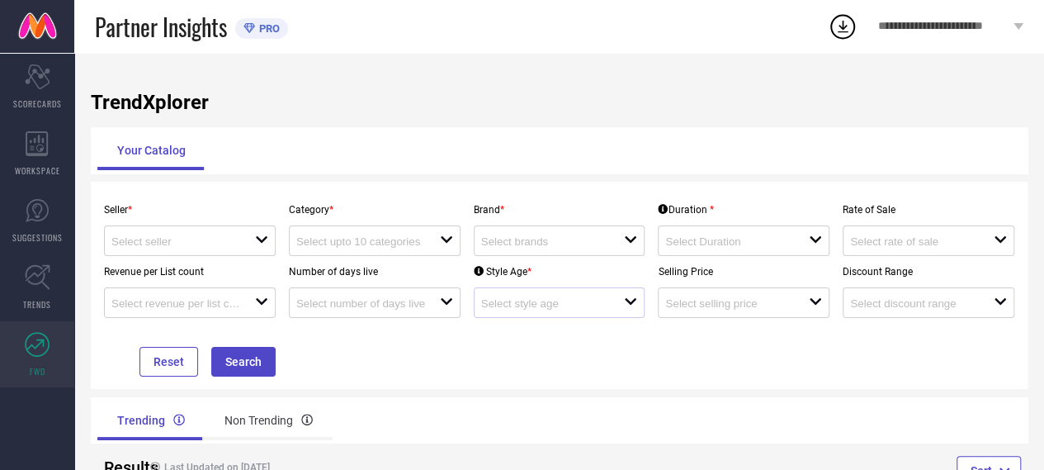
scroll to position [59, 0]
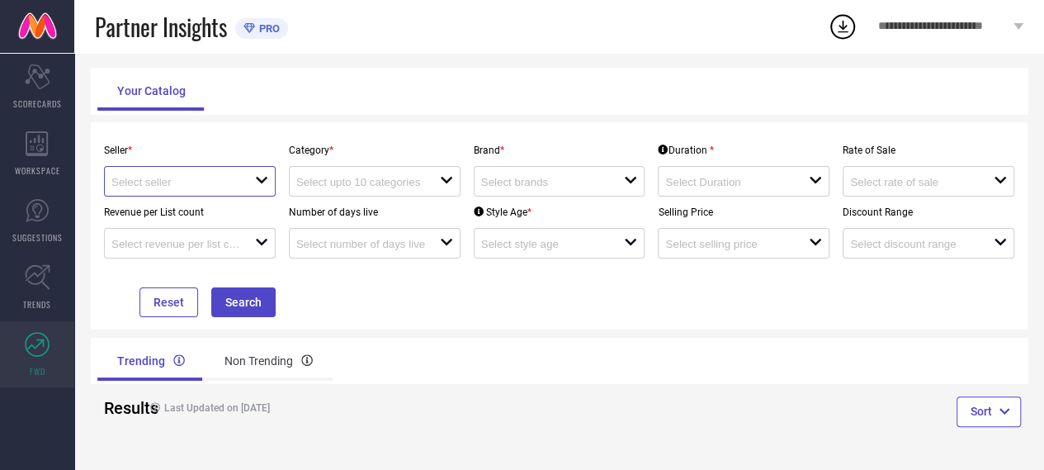
click at [208, 184] on input at bounding box center [175, 182] width 129 height 12
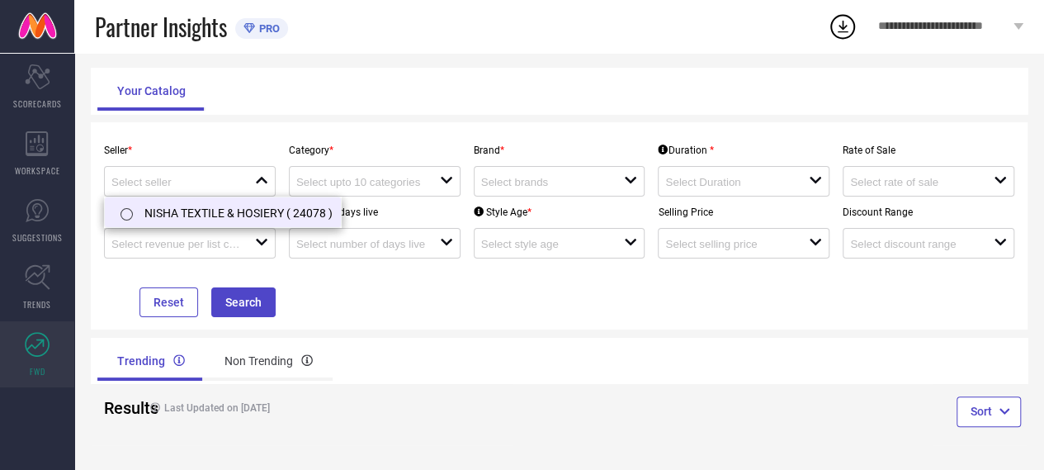
click at [205, 209] on li "NISHA TEXTILE & HOSIERY ( 24078 )" at bounding box center [223, 212] width 236 height 30
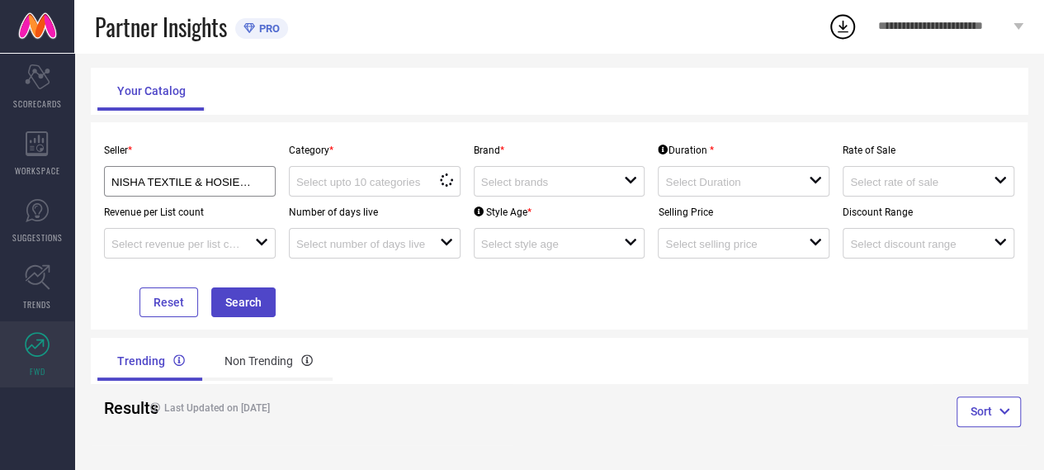
type input "NISHA TEXTILE & HOSIERY ( 24078 )"
click at [387, 174] on div at bounding box center [368, 181] width 144 height 16
click at [548, 177] on input at bounding box center [545, 182] width 129 height 12
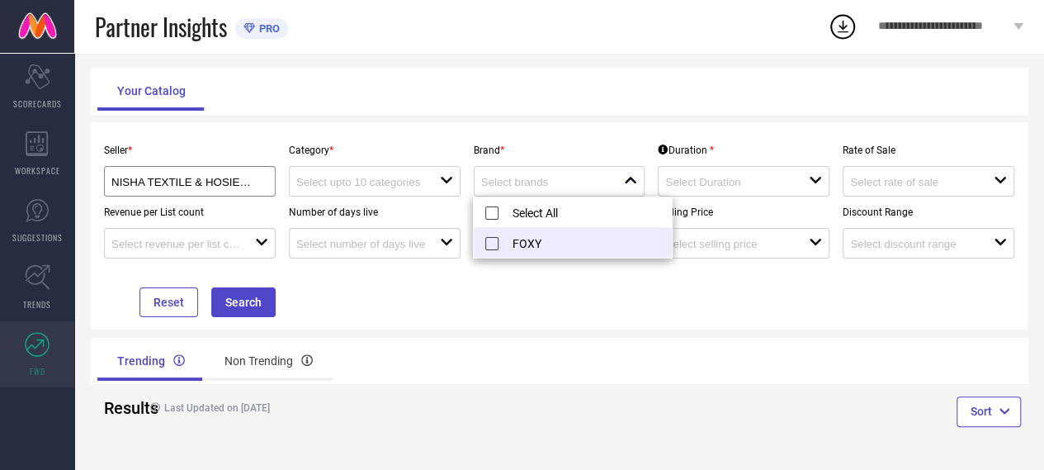
click at [541, 234] on li "FOXY" at bounding box center [573, 243] width 198 height 30
type input "FOXY"
click at [727, 187] on input at bounding box center [729, 182] width 129 height 12
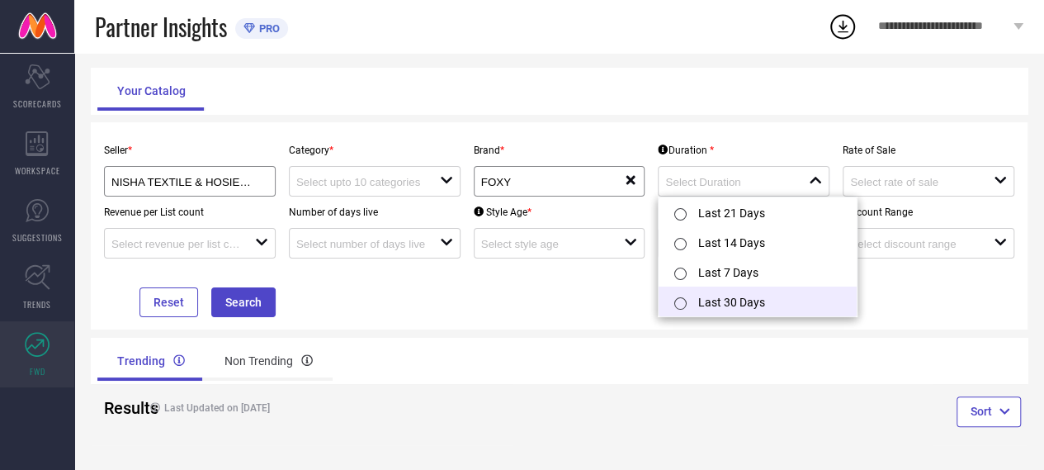
click at [735, 295] on li "Last 30 Days" at bounding box center [758, 301] width 198 height 30
type input "Last 30 Days"
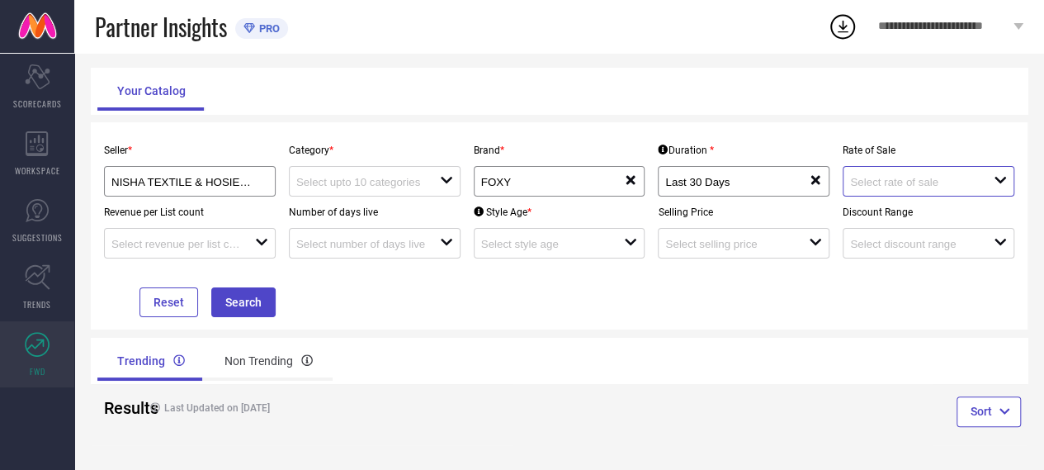
click at [969, 176] on input at bounding box center [914, 182] width 129 height 12
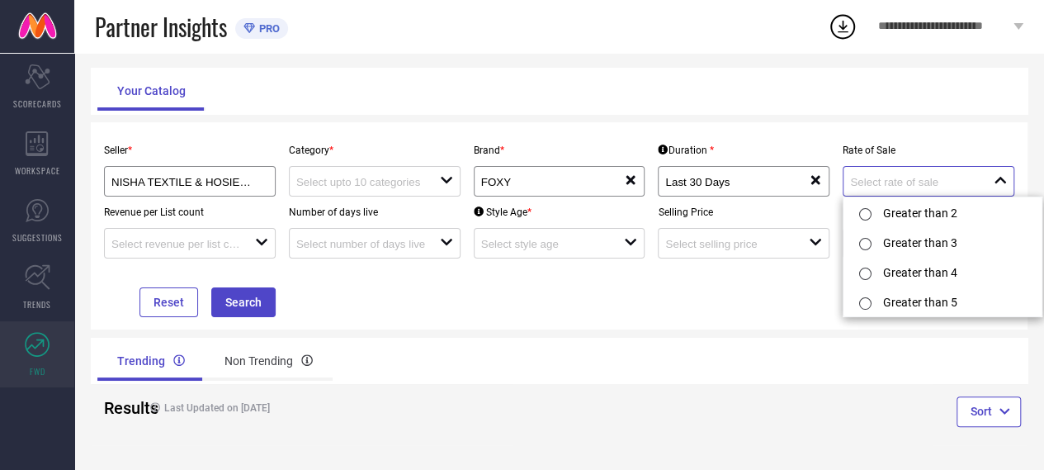
click at [969, 176] on input at bounding box center [914, 182] width 129 height 12
click at [259, 313] on button "Search" at bounding box center [243, 302] width 64 height 30
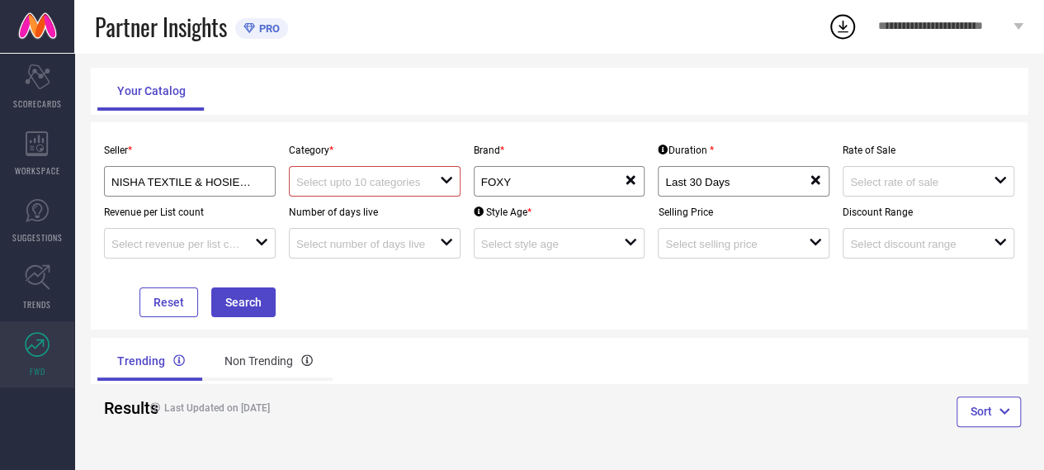
click at [391, 181] on input at bounding box center [360, 182] width 129 height 12
click at [377, 220] on div "No results found" at bounding box center [375, 210] width 172 height 28
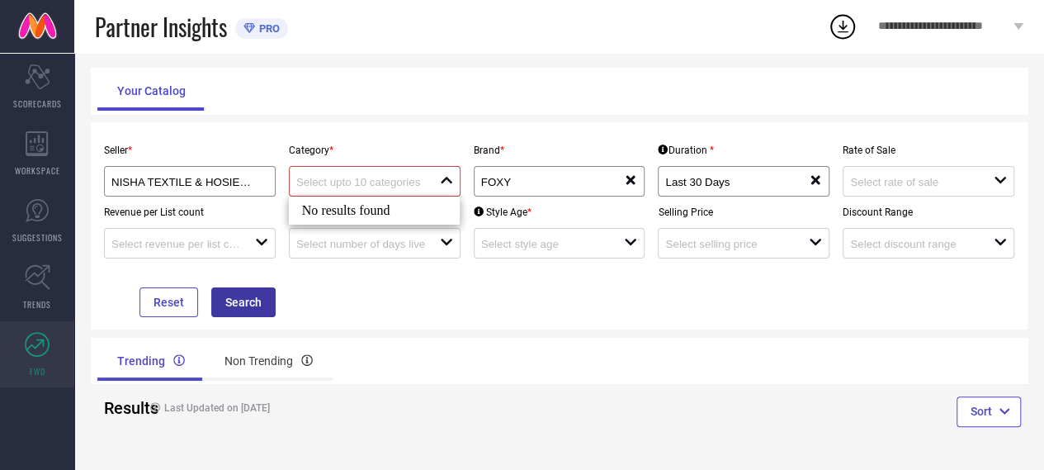
drag, startPoint x: 255, startPoint y: 286, endPoint x: 257, endPoint y: 295, distance: 9.2
click at [257, 295] on div "Reset Search" at bounding box center [189, 287] width 185 height 59
click at [257, 295] on button "Search" at bounding box center [243, 302] width 64 height 30
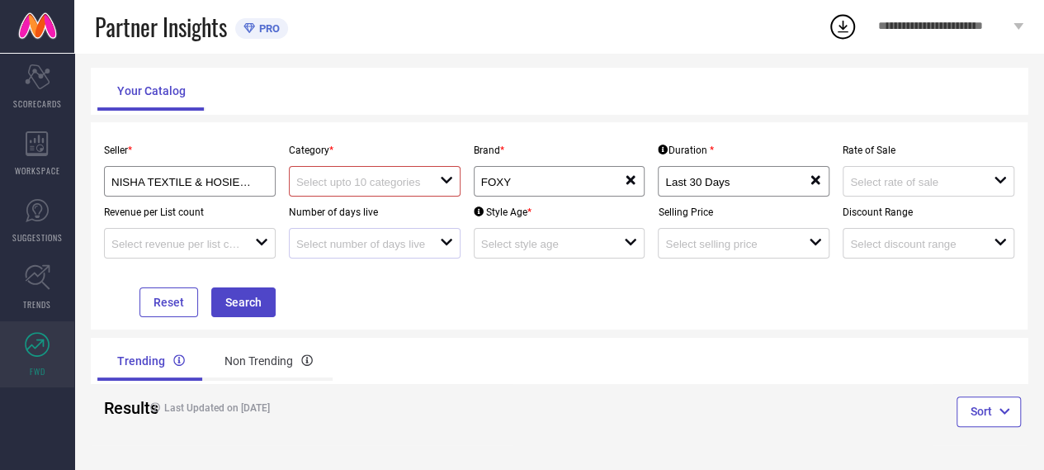
scroll to position [0, 0]
